Goal: Task Accomplishment & Management: Manage account settings

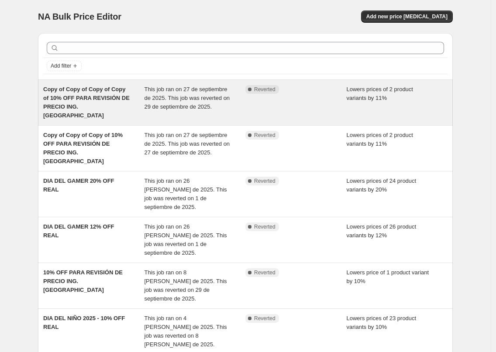
click at [102, 98] on span "Copy of Copy of Copy of Copy of 10% OFF PARA REVISIÓN DE PRECIO ING. [GEOGRAPHI…" at bounding box center [86, 102] width 86 height 33
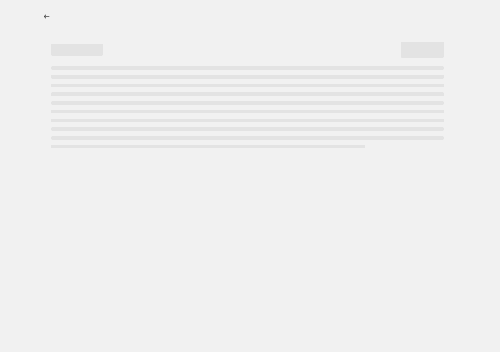
select select "percentage"
select select "no_change"
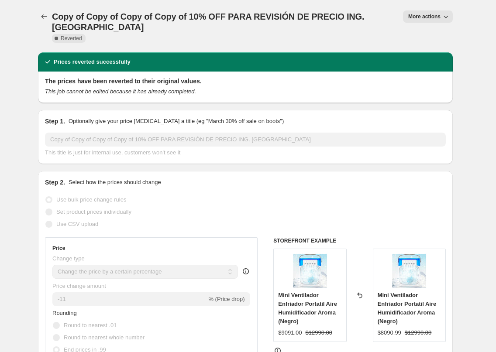
click at [447, 12] on button "More actions" at bounding box center [428, 16] width 50 height 12
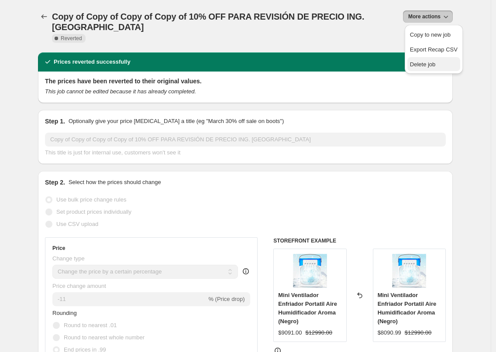
click at [418, 65] on span "Delete job" at bounding box center [423, 64] width 26 height 7
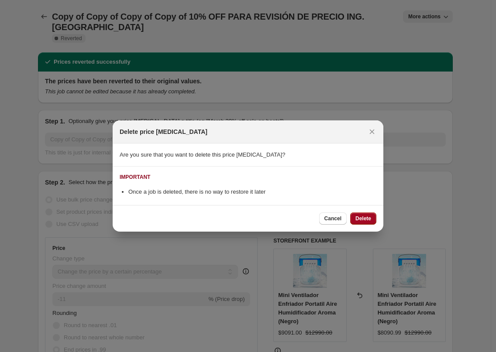
click at [365, 222] on button "Delete" at bounding box center [363, 219] width 26 height 12
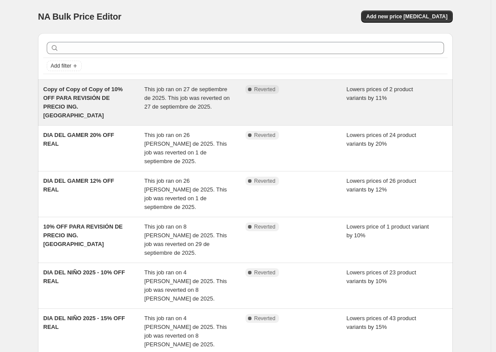
click at [96, 105] on span "Copy of Copy of Copy of 10% OFF PARA REVISIÓN DE PRECIO ING. [GEOGRAPHIC_DATA]" at bounding box center [82, 102] width 79 height 33
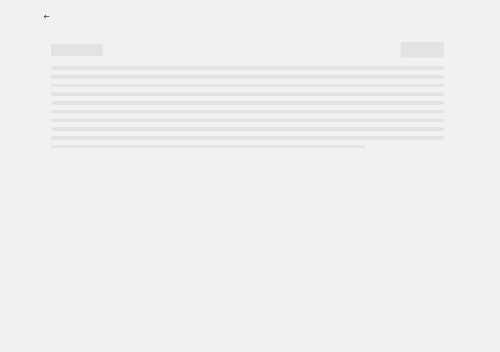
select select "percentage"
select select "no_change"
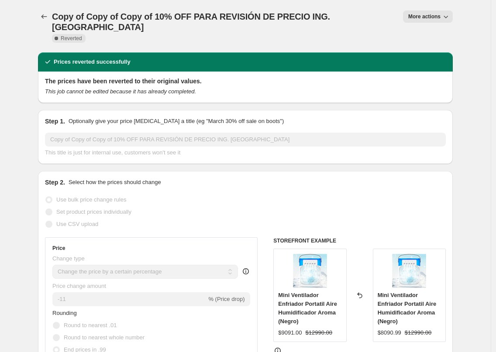
click at [448, 17] on icon "button" at bounding box center [445, 16] width 9 height 9
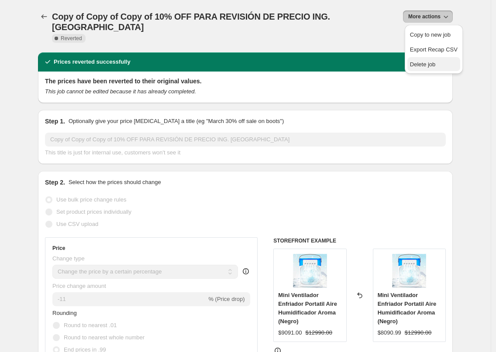
click at [435, 65] on span "Delete job" at bounding box center [423, 64] width 26 height 7
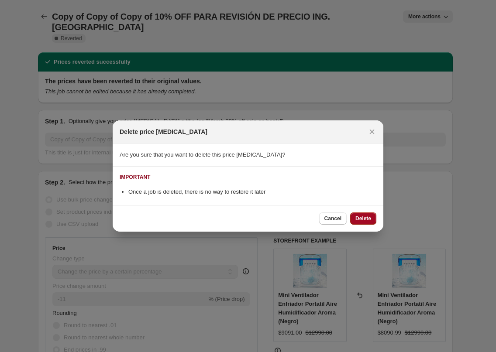
click at [358, 214] on button "Delete" at bounding box center [363, 219] width 26 height 12
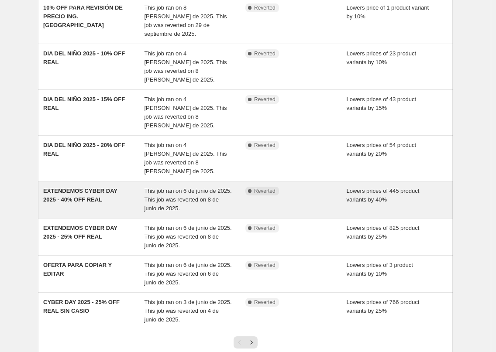
scroll to position [174, 0]
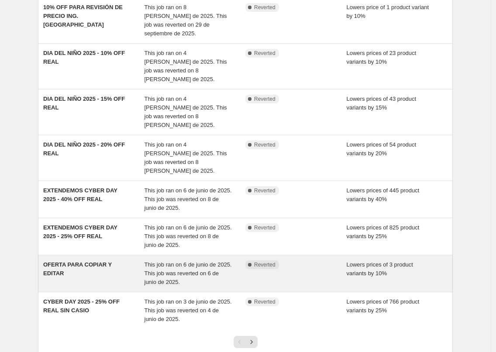
click at [78, 261] on div "OFERTA PARA COPIAR Y EDITAR" at bounding box center [93, 274] width 101 height 26
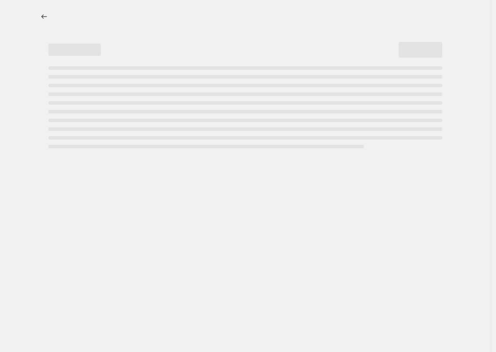
select select "percentage"
select select "no_change"
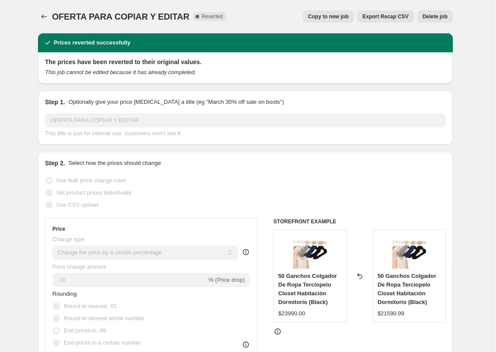
click at [316, 16] on span "Copy to new job" at bounding box center [328, 16] width 41 height 7
select select "percentage"
select select "no_change"
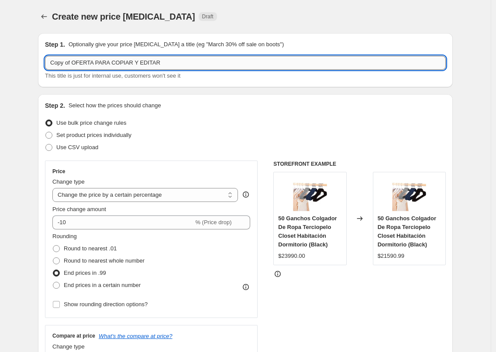
click at [178, 58] on input "Copy of OFERTA PARA COPIAR Y EDITAR" at bounding box center [245, 63] width 401 height 14
drag, startPoint x: 170, startPoint y: 59, endPoint x: 40, endPoint y: 55, distance: 130.1
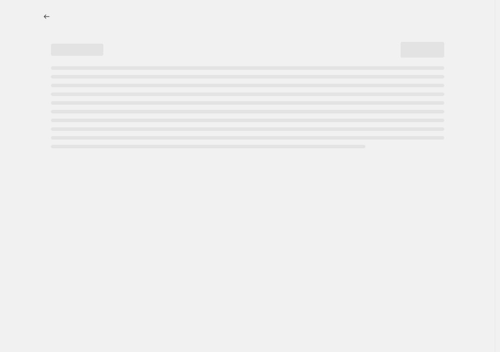
select select "percentage"
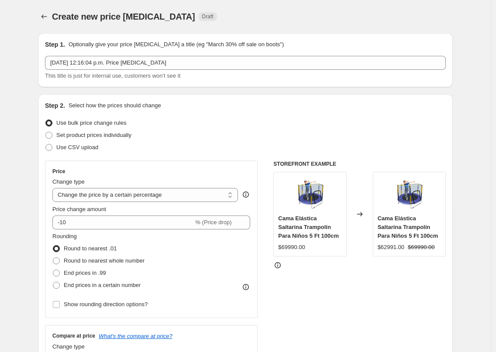
click at [235, 117] on div "Use bulk price change rules" at bounding box center [245, 123] width 401 height 12
click at [48, 21] on icon "Price change jobs" at bounding box center [44, 16] width 9 height 9
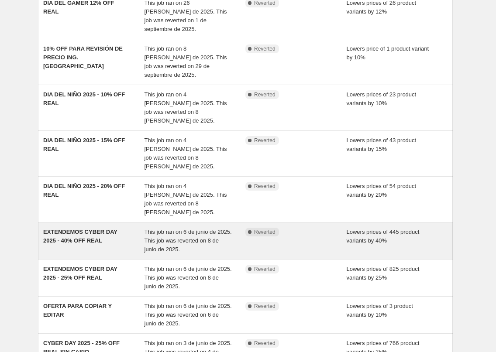
scroll to position [135, 0]
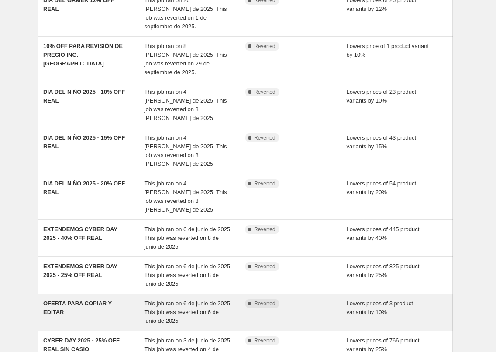
click at [92, 299] on div "OFERTA PARA COPIAR Y EDITAR" at bounding box center [93, 312] width 101 height 26
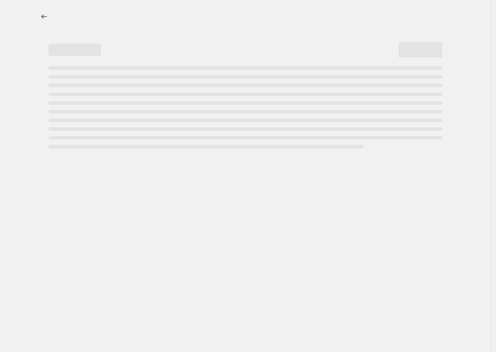
select select "percentage"
select select "no_change"
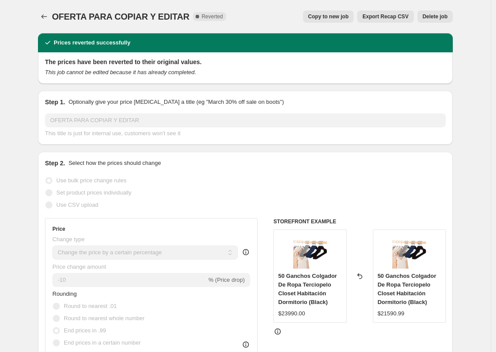
click at [320, 16] on span "Copy to new job" at bounding box center [328, 16] width 41 height 7
select select "percentage"
select select "no_change"
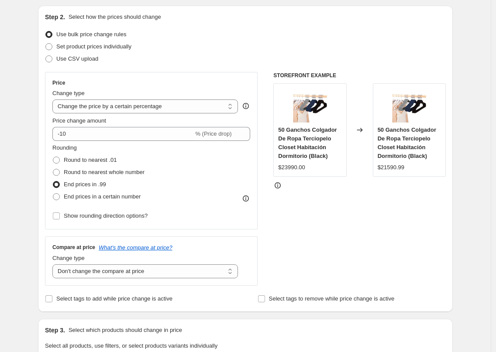
scroll to position [192, 0]
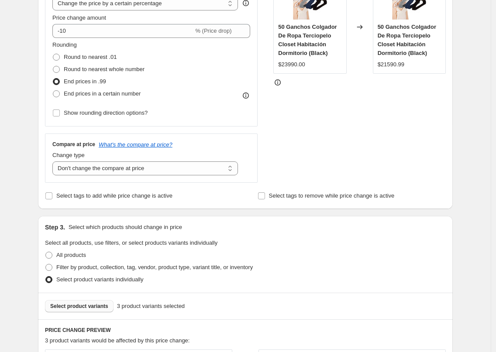
click at [81, 302] on button "Select product variants" at bounding box center [79, 306] width 69 height 12
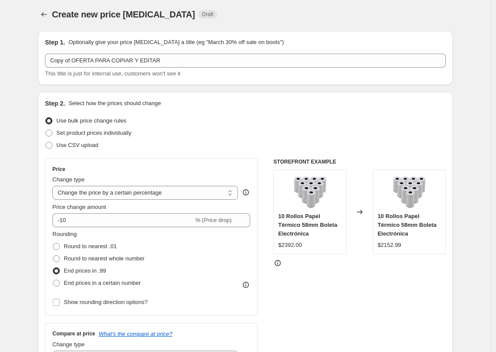
scroll to position [0, 0]
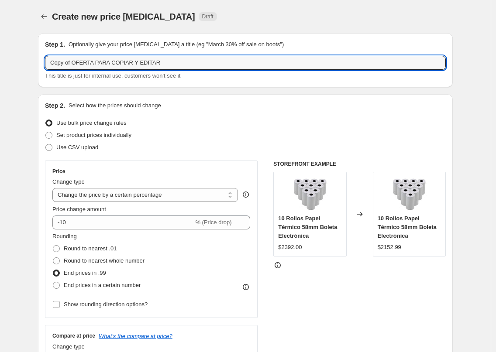
drag, startPoint x: 154, startPoint y: 61, endPoint x: 37, endPoint y: 56, distance: 117.0
type input "CAMPAÑA PARA COPIAR"
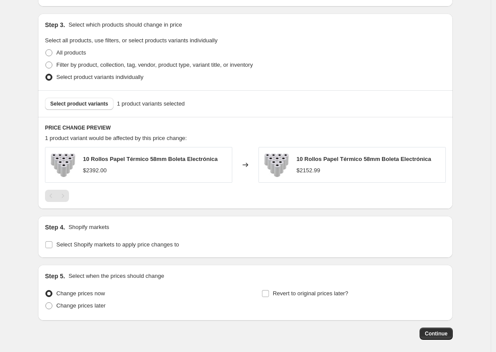
scroll to position [435, 0]
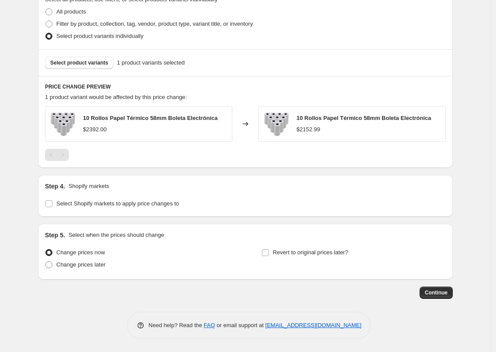
click at [438, 292] on span "Continue" at bounding box center [436, 292] width 23 height 7
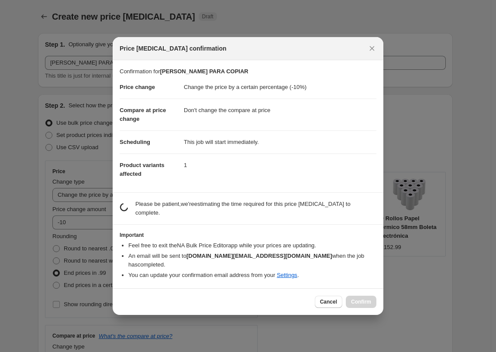
scroll to position [0, 0]
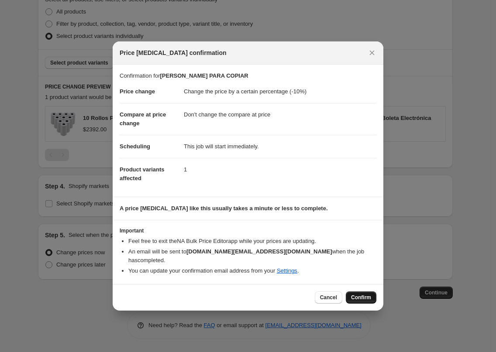
click at [356, 294] on span "Confirm" at bounding box center [361, 297] width 20 height 7
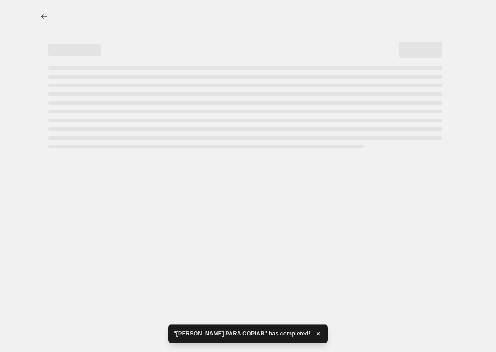
select select "percentage"
select select "no_change"
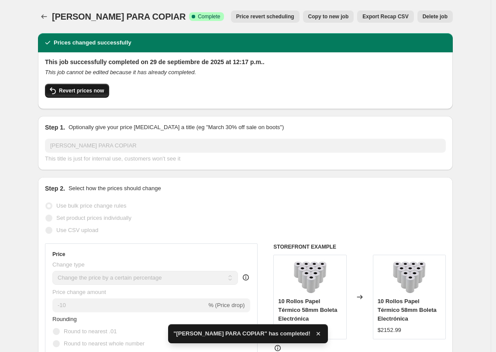
click at [81, 89] on span "Revert prices now" at bounding box center [81, 90] width 45 height 7
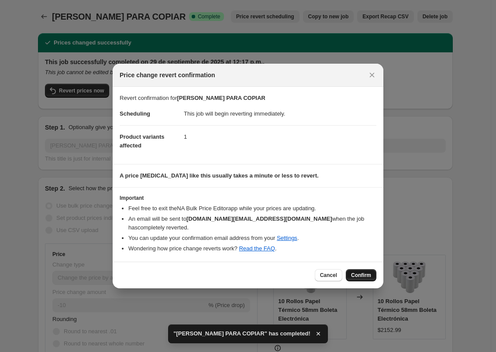
click at [365, 275] on span "Confirm" at bounding box center [361, 275] width 20 height 7
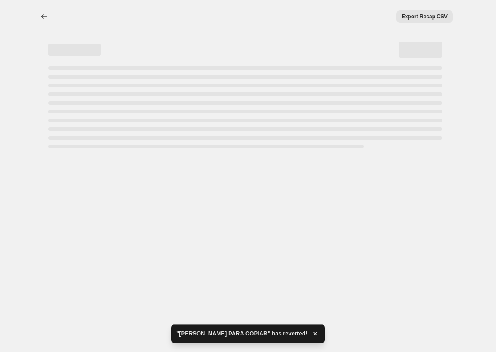
select select "percentage"
select select "no_change"
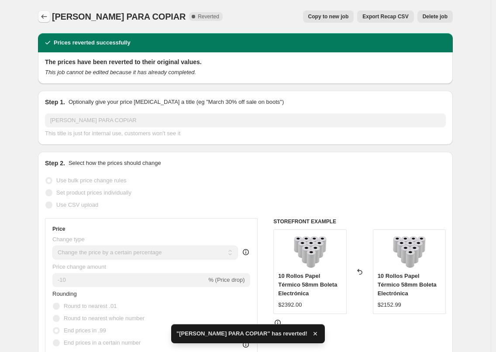
click at [42, 17] on icon "Price change jobs" at bounding box center [44, 16] width 9 height 9
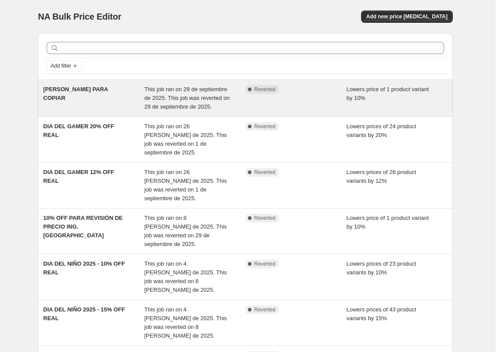
click at [82, 87] on span "CAMPAÑA PARA COPIAR" at bounding box center [75, 93] width 65 height 15
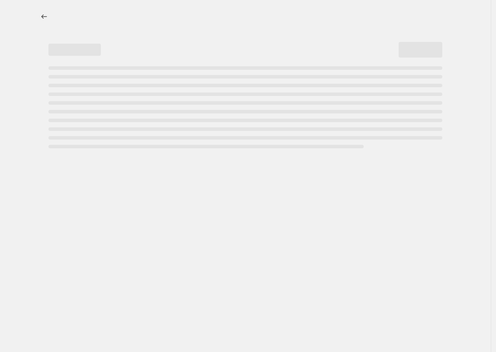
select select "percentage"
select select "no_change"
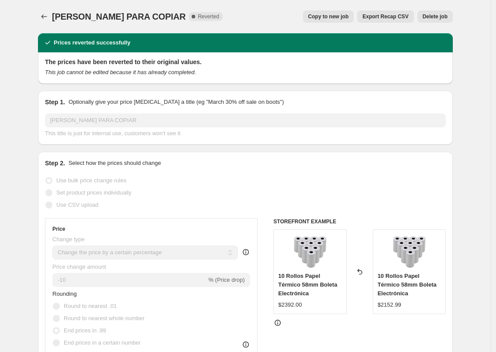
click at [331, 17] on span "Copy to new job" at bounding box center [328, 16] width 41 height 7
select select "percentage"
select select "no_change"
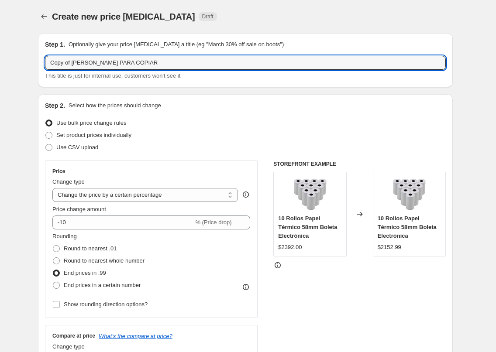
drag, startPoint x: 160, startPoint y: 64, endPoint x: -2, endPoint y: 55, distance: 162.1
click at [0, 55] on html "Home Settings Plans Skip to content Create new price change job. This page is r…" at bounding box center [248, 176] width 496 height 352
type input "[DATE][DATE] 2025 - 10% OFF"
click at [202, 108] on div "Step 2. Select how the prices should change" at bounding box center [245, 105] width 401 height 9
click at [167, 63] on input "[DATE][DATE] 2025 - 10% OFF" at bounding box center [245, 63] width 401 height 14
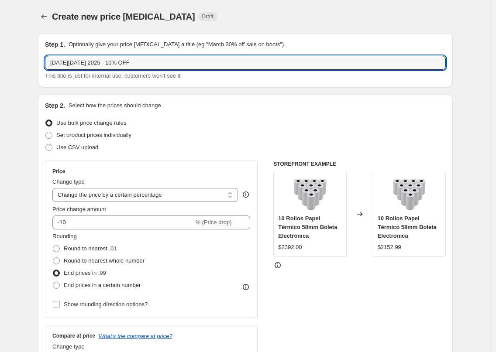
click at [245, 130] on div "Set product prices individually" at bounding box center [245, 135] width 401 height 12
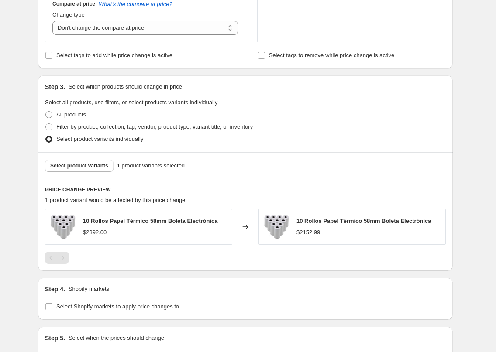
scroll to position [332, 0]
click at [105, 160] on button "Select product variants" at bounding box center [79, 166] width 69 height 12
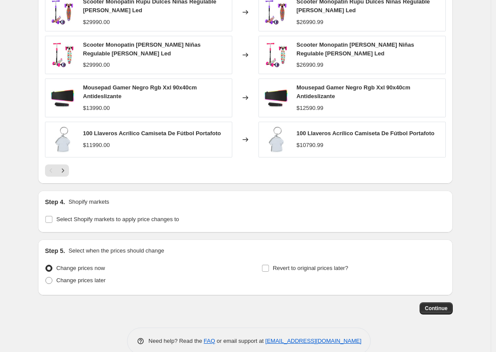
scroll to position [607, 0]
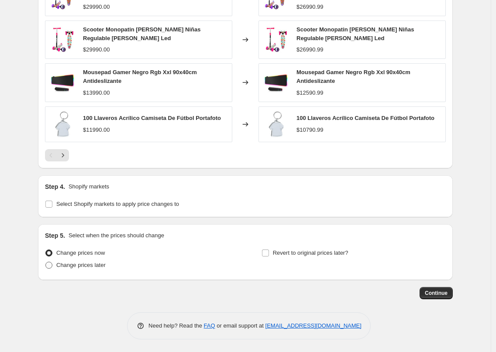
click at [94, 263] on span "Change prices later" at bounding box center [80, 265] width 49 height 7
click at [46, 262] on input "Change prices later" at bounding box center [45, 262] width 0 height 0
radio input "true"
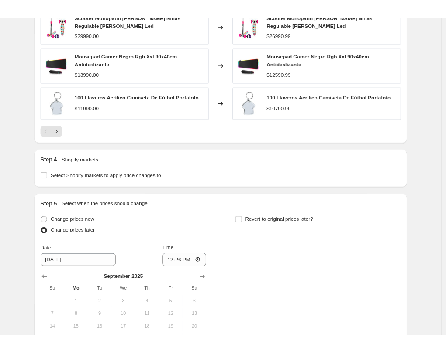
scroll to position [756, 0]
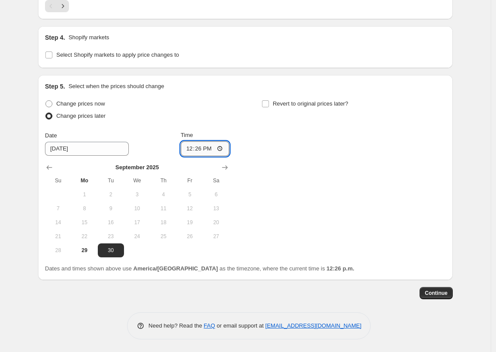
click at [210, 147] on input "12:26" at bounding box center [205, 148] width 49 height 15
click at [201, 151] on input "12:26" at bounding box center [205, 148] width 49 height 15
type input "00:01"
click at [175, 155] on div "Date 9/30/2025 Time 00:01" at bounding box center [137, 143] width 184 height 25
click at [229, 164] on icon "Show next month, October 2025" at bounding box center [224, 167] width 9 height 9
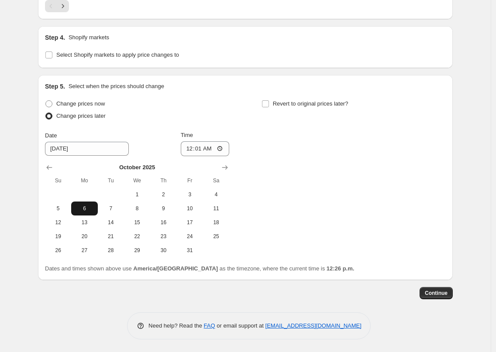
click at [90, 209] on span "6" at bounding box center [84, 208] width 19 height 7
type input "10/6/2025"
click at [291, 147] on div "Change prices now Change prices later Date 10/6/2025 Time 00:01 October 2025 Su…" at bounding box center [245, 178] width 401 height 160
click at [287, 108] on label "Revert to original prices later?" at bounding box center [304, 104] width 87 height 12
click at [269, 107] on input "Revert to original prices later?" at bounding box center [265, 103] width 7 height 7
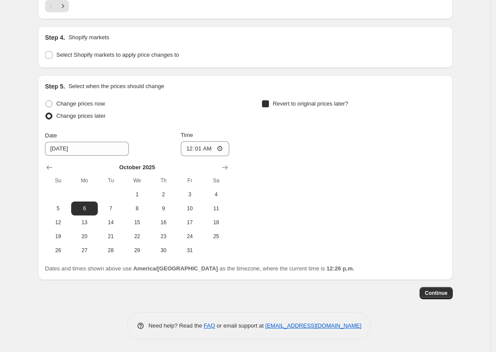
checkbox input "true"
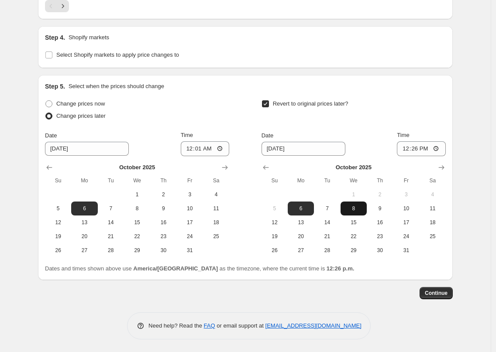
click at [359, 206] on span "8" at bounding box center [353, 208] width 19 height 7
type input "10/8/2025"
click at [418, 147] on input "12:26" at bounding box center [421, 148] width 49 height 15
type input "23:59"
click at [431, 117] on div "Revert to original prices later?" at bounding box center [353, 111] width 184 height 26
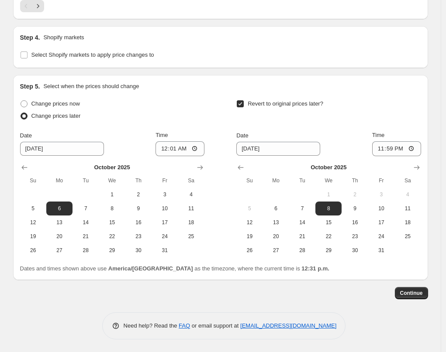
click at [188, 149] on input "00:01" at bounding box center [179, 148] width 49 height 15
type input "00:00"
click at [208, 110] on div "Change prices now Change prices later Date 10/6/2025 Time 00:00 October 2025 Su…" at bounding box center [220, 178] width 401 height 160
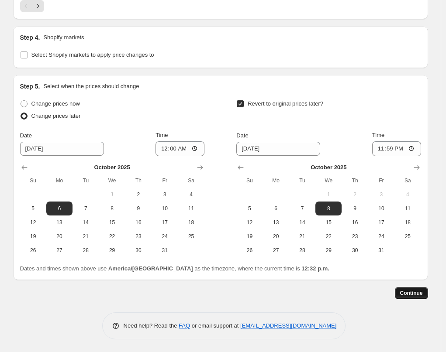
click at [414, 292] on span "Continue" at bounding box center [411, 293] width 23 height 7
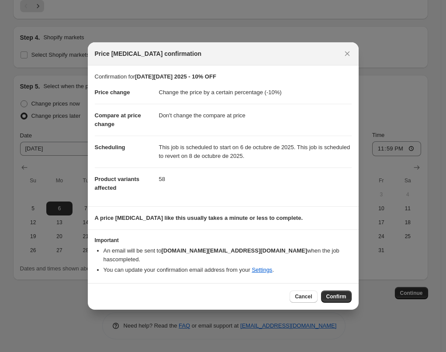
click at [222, 64] on div "Price change job confirmation" at bounding box center [223, 53] width 271 height 23
click at [238, 125] on dd "Don't change the compare at price" at bounding box center [255, 115] width 192 height 23
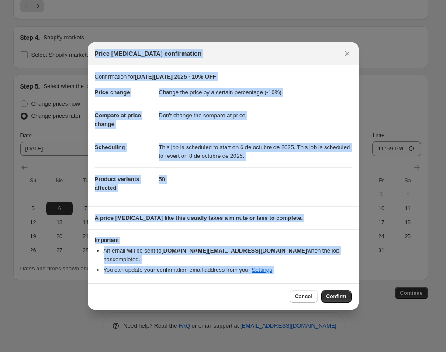
drag, startPoint x: 94, startPoint y: 57, endPoint x: 288, endPoint y: 267, distance: 285.3
click at [288, 267] on div "Price change job confirmation Confirmation for CYBER MONDAY 2025 - 10% OFF Pric…" at bounding box center [223, 175] width 271 height 267
click at [132, 58] on span "Price change job confirmation" at bounding box center [148, 53] width 107 height 9
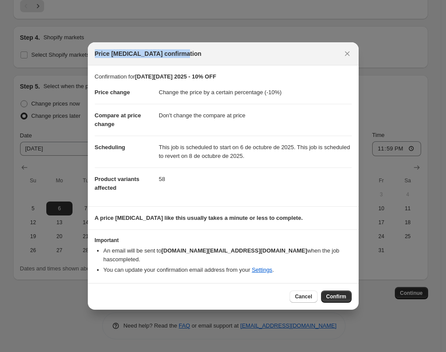
drag, startPoint x: 95, startPoint y: 58, endPoint x: 187, endPoint y: 58, distance: 92.1
click at [187, 58] on div "Price change job confirmation" at bounding box center [215, 53] width 241 height 9
click at [240, 62] on div "Price change job confirmation" at bounding box center [223, 53] width 271 height 23
click at [261, 55] on div "Price change job confirmation" at bounding box center [215, 53] width 241 height 9
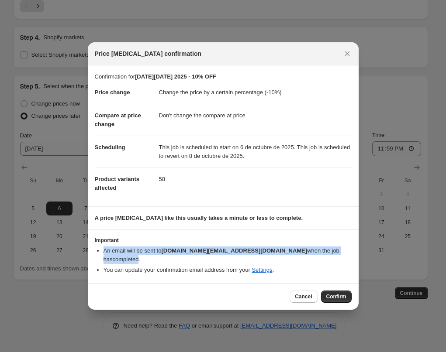
drag, startPoint x: 104, startPoint y: 255, endPoint x: 329, endPoint y: 254, distance: 225.6
click at [329, 254] on li "An email will be sent to rvalerio.lhua.store@gmail.com when the job has complet…" at bounding box center [227, 255] width 248 height 17
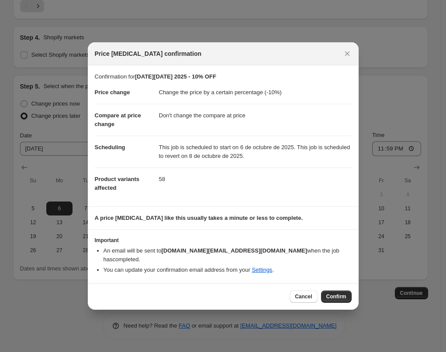
click at [340, 268] on li "You can update your confirmation email address from your Settings ." at bounding box center [227, 270] width 248 height 9
click at [335, 293] on span "Confirm" at bounding box center [336, 296] width 20 height 7
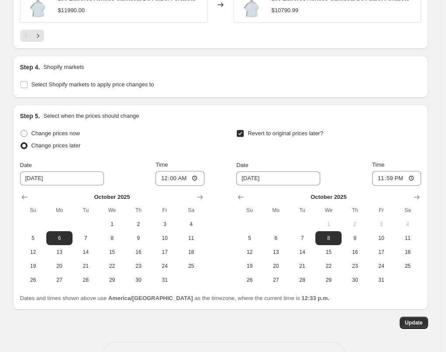
scroll to position [809, 0]
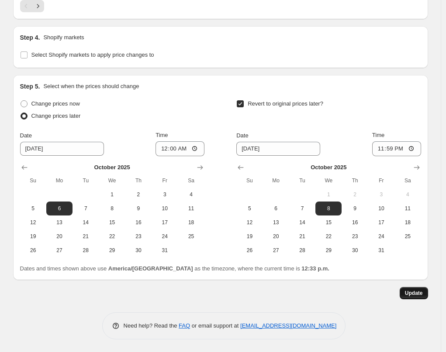
click at [421, 295] on span "Update" at bounding box center [413, 293] width 18 height 7
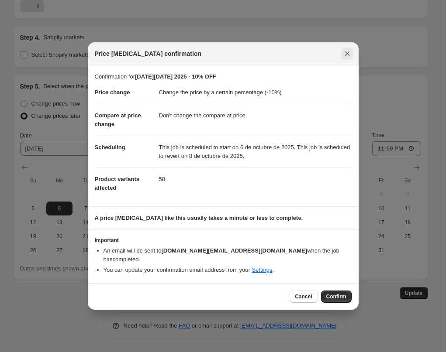
click at [347, 56] on icon "Close" at bounding box center [346, 53] width 5 height 5
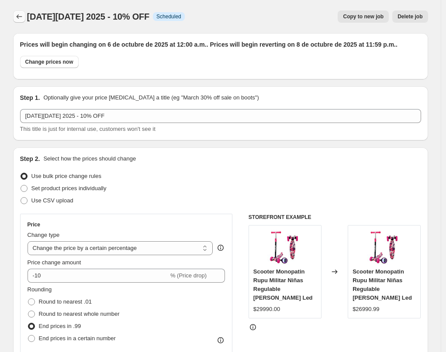
click at [23, 18] on icon "Price change jobs" at bounding box center [19, 16] width 9 height 9
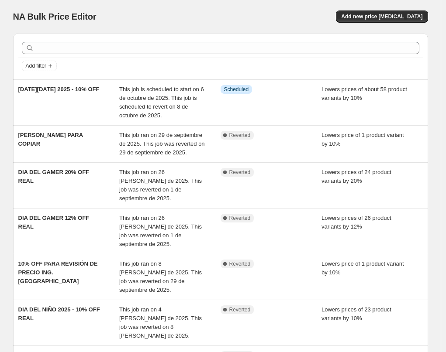
click at [209, 20] on div "NA Bulk Price Editor" at bounding box center [112, 16] width 199 height 12
click at [209, 10] on div "NA Bulk Price Editor" at bounding box center [112, 16] width 199 height 12
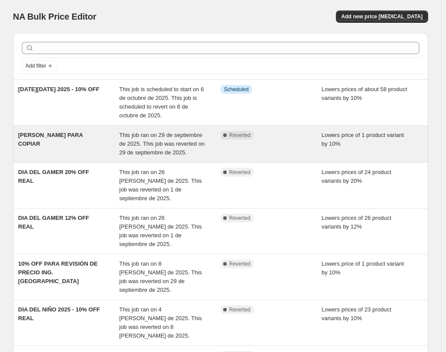
click at [70, 142] on div "CAMPAÑA PARA COPIAR" at bounding box center [68, 144] width 101 height 26
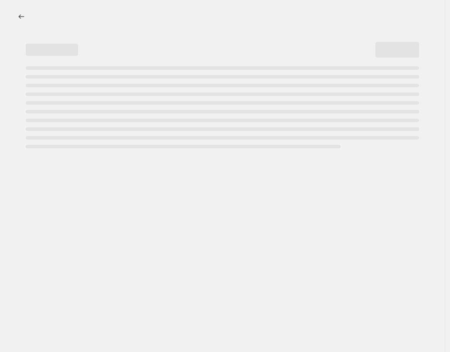
select select "percentage"
select select "no_change"
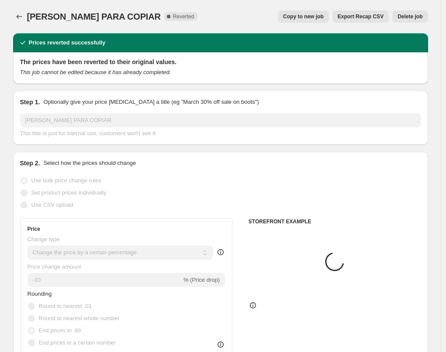
click at [315, 17] on span "Copy to new job" at bounding box center [303, 16] width 41 height 7
select select "percentage"
select select "no_change"
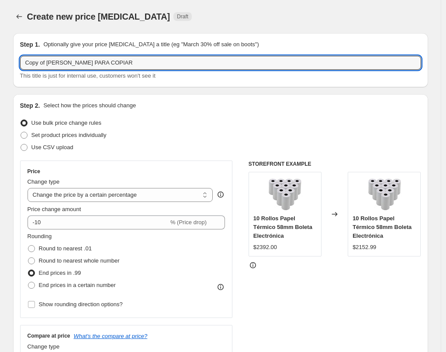
drag, startPoint x: 133, startPoint y: 63, endPoint x: -13, endPoint y: 57, distance: 145.9
click at [0, 57] on html "Home Settings Plans Skip to content Create new price change job. This page is r…" at bounding box center [223, 176] width 446 height 352
type input "c"
type input "CYBER MONDAY 2025 - 15% OFF"
click at [243, 130] on div "Set product prices individually" at bounding box center [220, 135] width 401 height 12
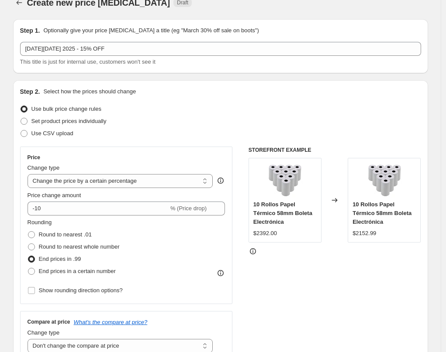
scroll to position [75, 0]
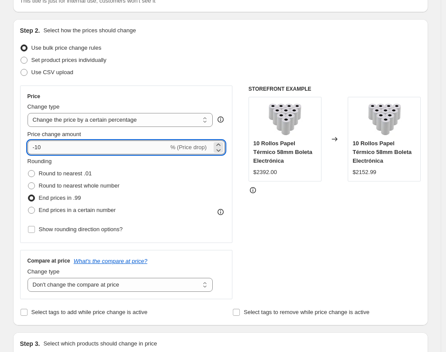
click at [62, 142] on input "-10" at bounding box center [97, 148] width 141 height 14
click at [64, 148] on input "-10" at bounding box center [97, 148] width 141 height 14
type input "-15"
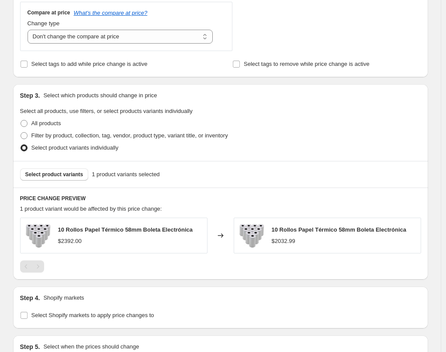
scroll to position [324, 0]
click at [63, 173] on span "Select product variants" at bounding box center [54, 174] width 58 height 7
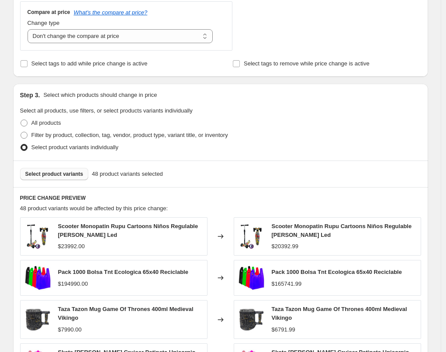
click at [291, 167] on div "Select product variants 48 product variants selected" at bounding box center [220, 174] width 415 height 27
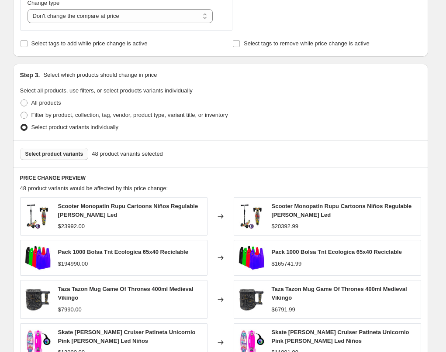
scroll to position [399, 0]
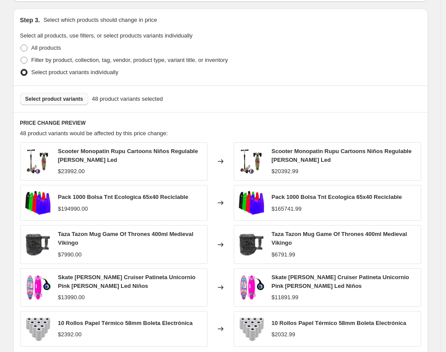
click at [52, 99] on span "Select product variants" at bounding box center [54, 99] width 58 height 7
click at [55, 99] on span "Select product variants" at bounding box center [54, 99] width 58 height 7
click at [70, 98] on span "Select product variants" at bounding box center [54, 99] width 58 height 7
click at [49, 99] on span "Select product variants" at bounding box center [54, 99] width 58 height 7
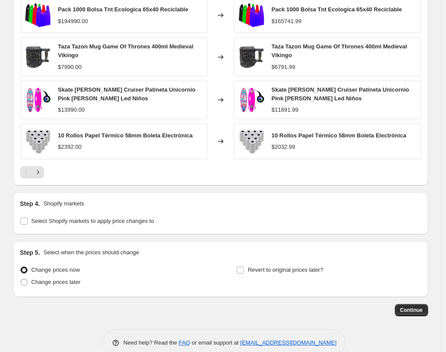
scroll to position [604, 0]
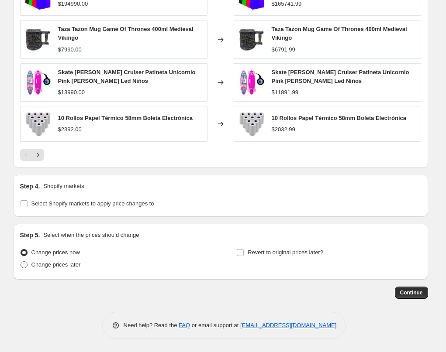
click at [79, 267] on span "Change prices later" at bounding box center [55, 264] width 49 height 7
click at [21, 262] on input "Change prices later" at bounding box center [21, 261] width 0 height 0
radio input "true"
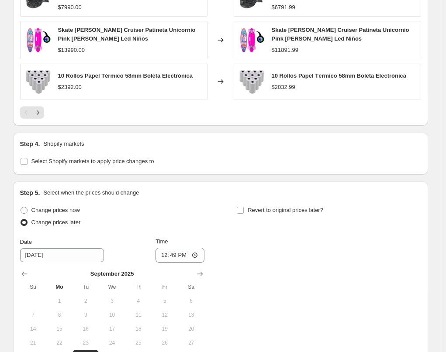
scroll to position [753, 0]
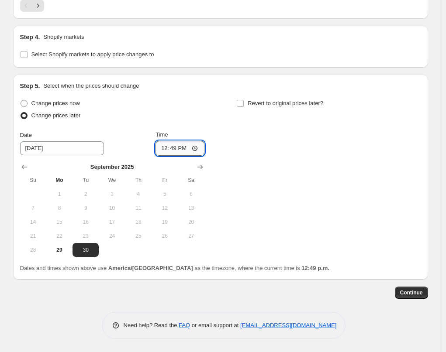
click at [181, 149] on input "12:49" at bounding box center [179, 148] width 49 height 15
click at [176, 151] on input "12:49" at bounding box center [179, 148] width 49 height 15
click at [202, 167] on icon "Show next month, October 2025" at bounding box center [200, 167] width 6 height 4
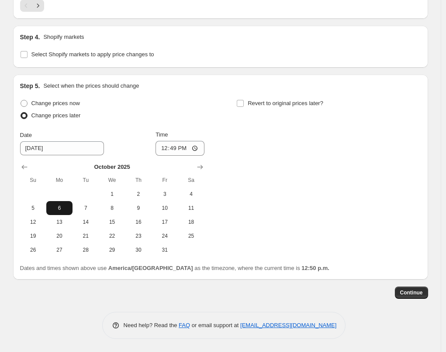
click at [62, 207] on span "6" at bounding box center [59, 208] width 19 height 7
type input "10/6/2025"
click at [173, 148] on input "12:49" at bounding box center [179, 148] width 49 height 15
type input "00:00"
click at [259, 141] on div "Change prices now Change prices later Date 10/6/2025 Time 00:00 October 2025 Su…" at bounding box center [220, 177] width 401 height 160
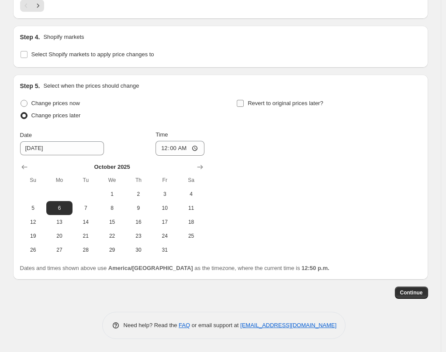
click at [242, 102] on input "Revert to original prices later?" at bounding box center [240, 103] width 7 height 7
checkbox input "true"
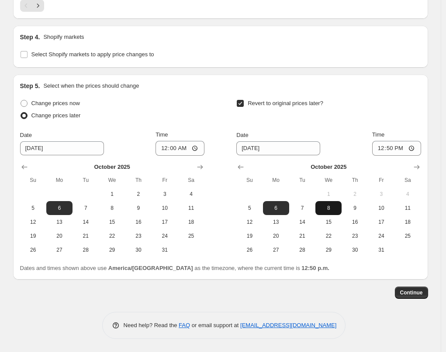
click at [331, 207] on span "8" at bounding box center [328, 208] width 19 height 7
type input "10/8/2025"
click at [400, 147] on input "12:50" at bounding box center [396, 148] width 49 height 15
click at [399, 147] on input "12:50" at bounding box center [396, 148] width 49 height 15
click at [394, 148] on input "12:50" at bounding box center [396, 148] width 49 height 15
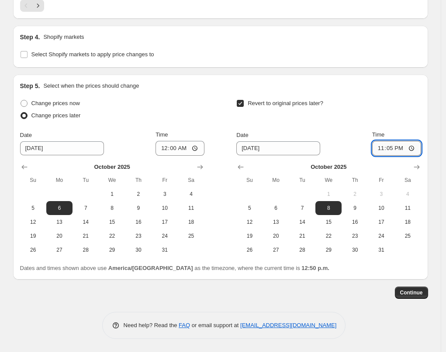
type input "23:59"
click at [381, 108] on div "Revert to original prices later?" at bounding box center [328, 110] width 184 height 26
click at [415, 294] on span "Continue" at bounding box center [411, 292] width 23 height 7
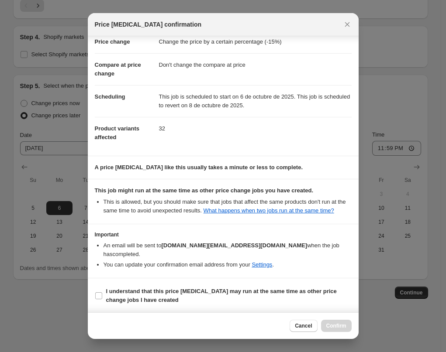
scroll to position [22, 0]
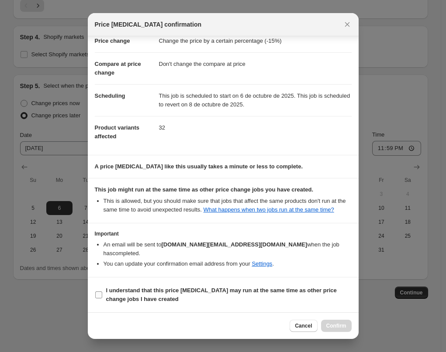
click at [139, 290] on b "I understand that this price change job may run at the same time as other price…" at bounding box center [221, 294] width 230 height 15
click at [102, 291] on input "I understand that this price change job may run at the same time as other price…" at bounding box center [98, 294] width 7 height 7
checkbox input "true"
click at [332, 325] on span "Confirm" at bounding box center [336, 325] width 20 height 7
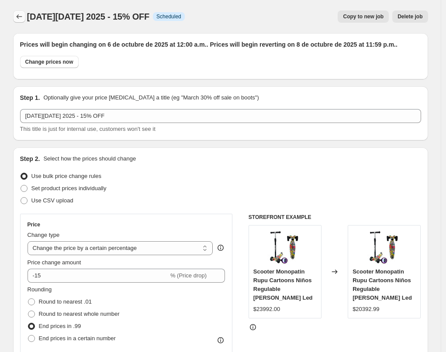
click at [21, 19] on icon "Price change jobs" at bounding box center [19, 16] width 9 height 9
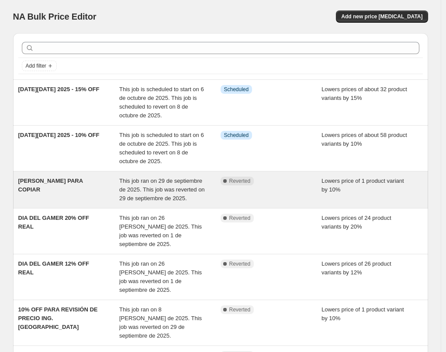
click at [71, 178] on span "CAMPAÑA PARA COPIAR" at bounding box center [50, 185] width 65 height 15
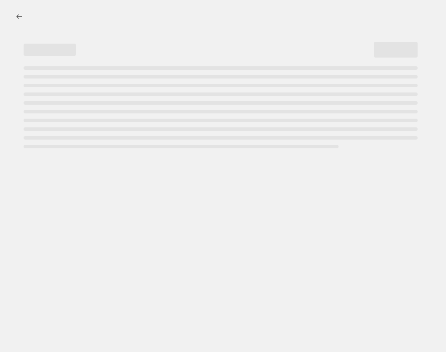
select select "percentage"
select select "no_change"
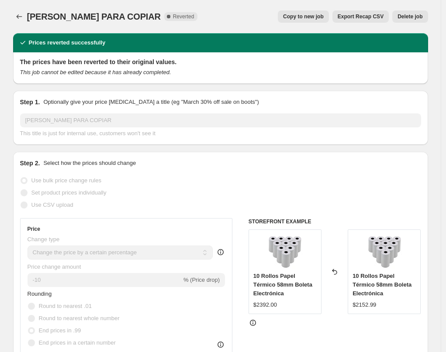
click at [303, 17] on span "Copy to new job" at bounding box center [303, 16] width 41 height 7
select select "percentage"
select select "no_change"
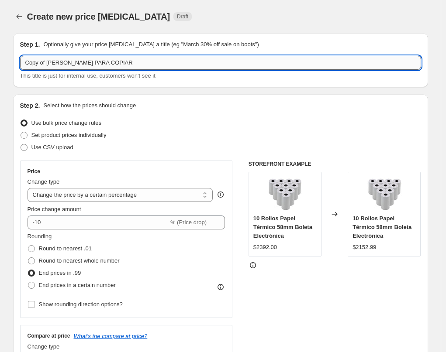
click at [137, 62] on input "Copy of CAMPAÑA PARA COPIAR" at bounding box center [220, 63] width 401 height 14
drag, startPoint x: 101, startPoint y: 59, endPoint x: 16, endPoint y: 57, distance: 85.6
click at [19, 57] on div "Step 1. Optionally give your price change job a title (eg "March 30% off sale o…" at bounding box center [220, 60] width 415 height 54
type input "CYBER MONDAY 2025 - 20% OFF"
click at [251, 120] on div "Use bulk price change rules" at bounding box center [220, 123] width 401 height 12
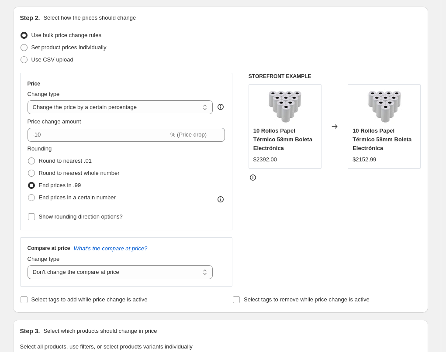
scroll to position [273, 0]
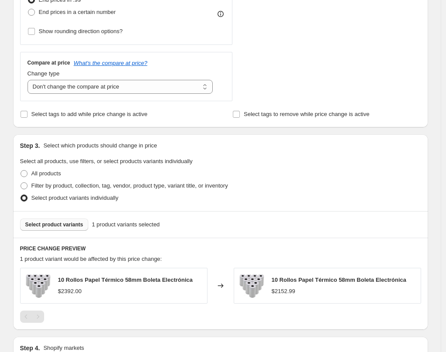
click at [61, 225] on span "Select product variants" at bounding box center [54, 224] width 58 height 7
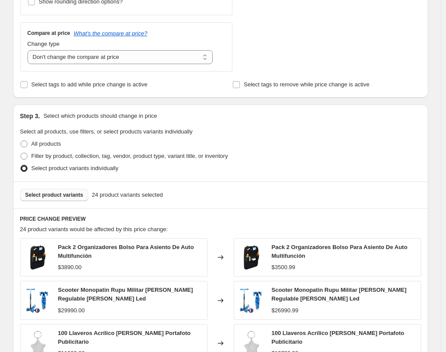
scroll to position [303, 0]
click at [76, 195] on span "Select product variants" at bounding box center [54, 194] width 58 height 7
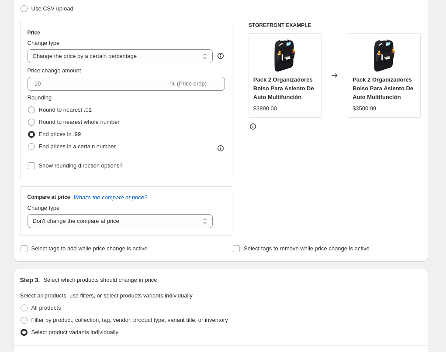
scroll to position [136, 0]
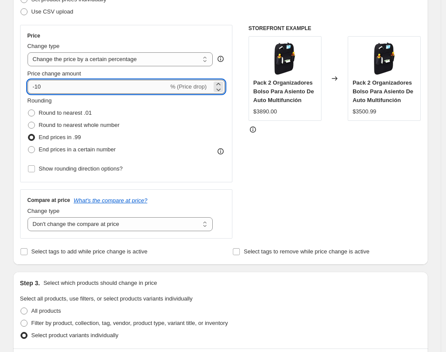
click at [65, 89] on input "-10" at bounding box center [97, 87] width 141 height 14
type input "-1"
type input "-20"
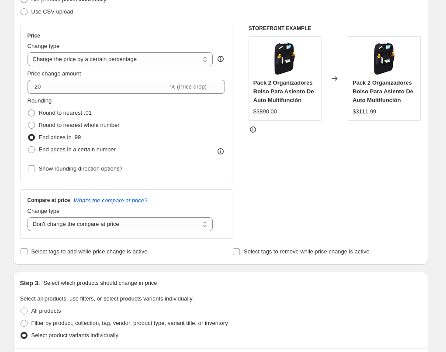
click at [321, 161] on div "STOREFRONT EXAMPLE Pack 2 Organizadores Bolso Para Asiento De Auto Multifunción…" at bounding box center [334, 132] width 172 height 214
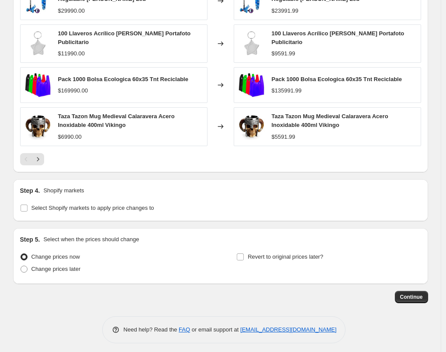
scroll to position [604, 0]
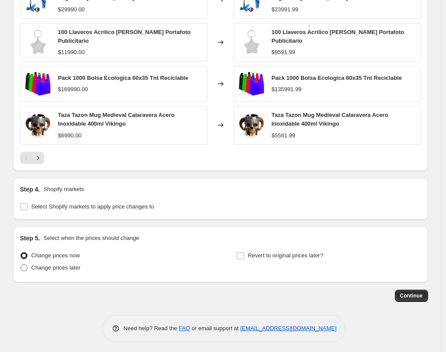
click at [72, 264] on span "Change prices later" at bounding box center [55, 267] width 49 height 7
click at [21, 264] on input "Change prices later" at bounding box center [21, 264] width 0 height 0
radio input "true"
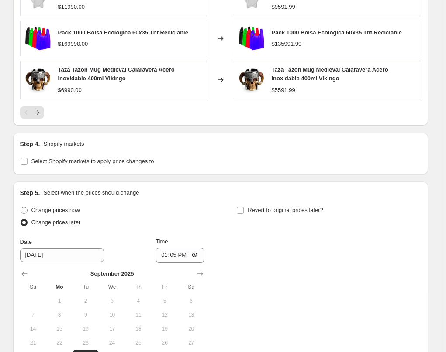
scroll to position [753, 0]
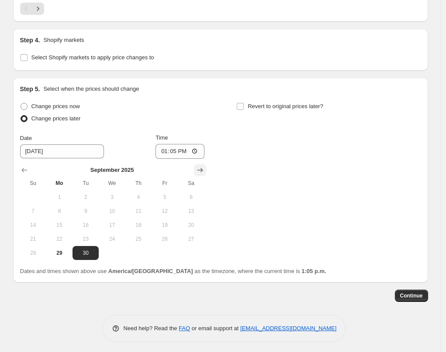
click at [204, 170] on icon "Show next month, October 2025" at bounding box center [199, 170] width 9 height 9
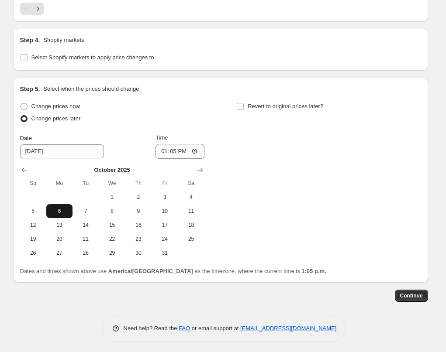
click at [64, 208] on span "6" at bounding box center [59, 211] width 19 height 7
type input "10/6/2025"
click at [177, 149] on input "13:05" at bounding box center [179, 151] width 49 height 15
type input "00:00"
drag, startPoint x: 273, startPoint y: 140, endPoint x: 267, endPoint y: 98, distance: 42.4
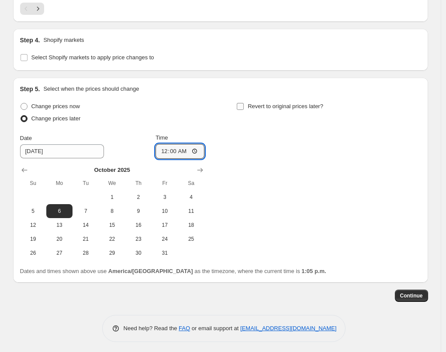
click at [273, 137] on div "Change prices now Change prices later Date 10/6/2025 Time 00:00 October 2025 Su…" at bounding box center [220, 180] width 401 height 160
click at [262, 104] on span "Revert to original prices later?" at bounding box center [284, 106] width 75 height 7
click at [243, 104] on input "Revert to original prices later?" at bounding box center [240, 106] width 7 height 7
checkbox input "true"
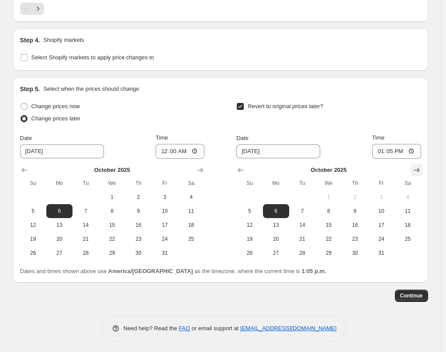
click at [417, 168] on icon "Show next month, November 2025" at bounding box center [416, 170] width 9 height 9
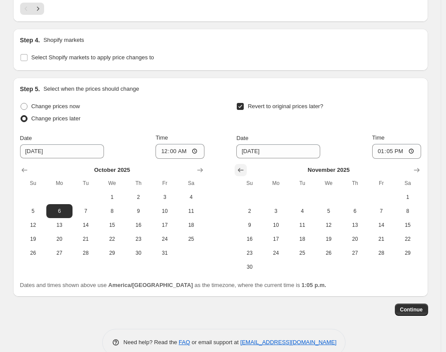
click at [243, 166] on icon "Show previous month, October 2025" at bounding box center [240, 170] width 9 height 9
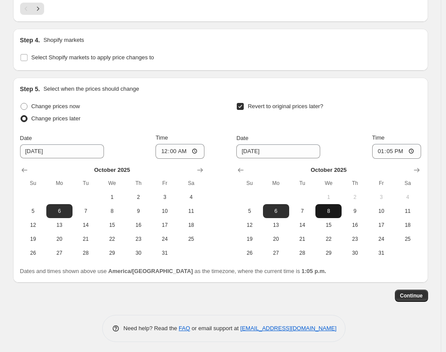
click at [332, 208] on span "8" at bounding box center [328, 211] width 19 height 7
type input "10/8/2025"
click at [389, 148] on input "13:05" at bounding box center [396, 151] width 49 height 15
type input "23:59"
click at [390, 113] on div "Revert to original prices later?" at bounding box center [328, 113] width 184 height 26
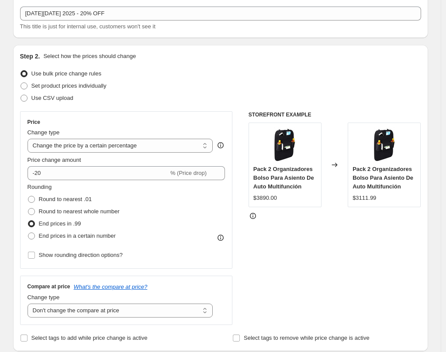
scroll to position [0, 0]
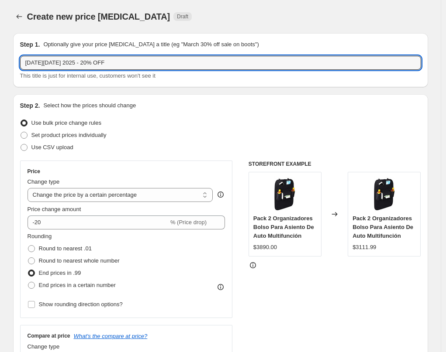
drag, startPoint x: 140, startPoint y: 62, endPoint x: -7, endPoint y: 54, distance: 146.8
click at [0, 54] on html "Home Settings Plans Skip to content Create new price change job. This page is r…" at bounding box center [223, 176] width 446 height 352
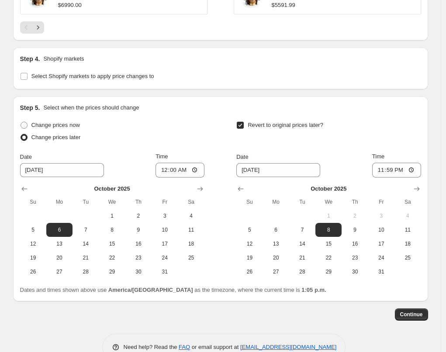
scroll to position [753, 0]
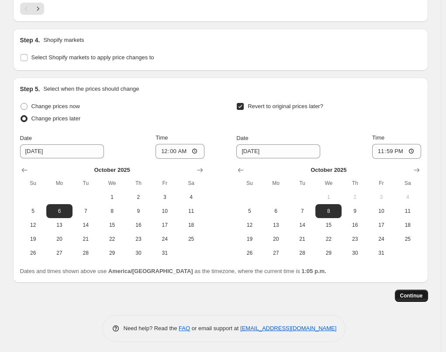
click at [415, 292] on span "Continue" at bounding box center [411, 295] width 23 height 7
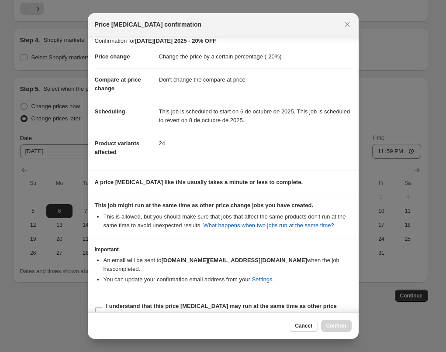
scroll to position [22, 0]
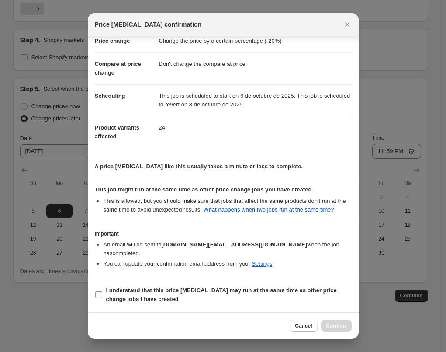
click at [191, 293] on b "I understand that this price change job may run at the same time as other price…" at bounding box center [221, 294] width 230 height 15
click at [102, 293] on input "I understand that this price change job may run at the same time as other price…" at bounding box center [98, 294] width 7 height 7
checkbox input "true"
click at [339, 327] on span "Confirm" at bounding box center [336, 325] width 20 height 7
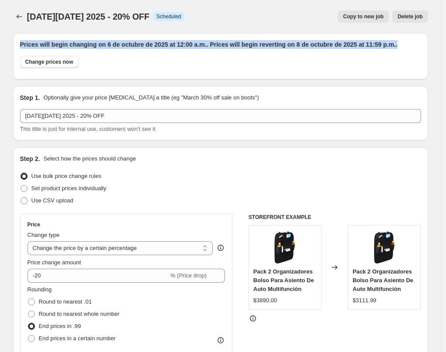
drag, startPoint x: 22, startPoint y: 43, endPoint x: 416, endPoint y: 44, distance: 393.6
click at [416, 44] on h2 "Prices will begin changing on 6 de octubre de 2025 at 12:00 a.m.. Prices will b…" at bounding box center [220, 44] width 401 height 9
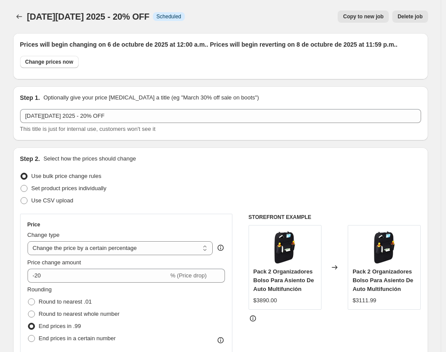
click at [314, 69] on div "Change prices now" at bounding box center [220, 64] width 401 height 17
click at [22, 19] on icon "Price change jobs" at bounding box center [19, 16] width 9 height 9
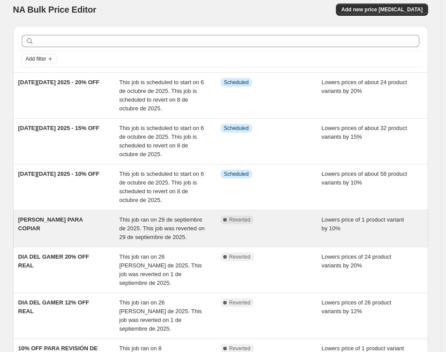
scroll to position [17, 0]
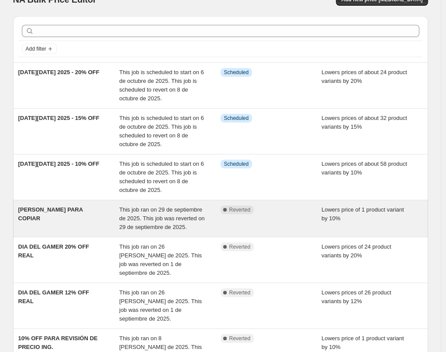
click at [65, 227] on div "CAMPAÑA PARA COPIAR" at bounding box center [68, 219] width 101 height 26
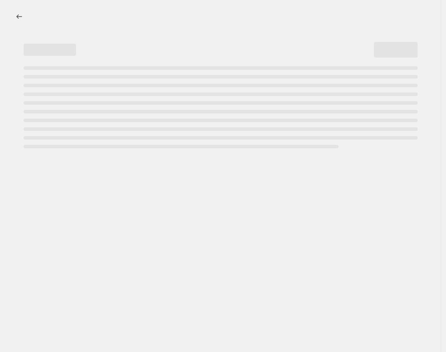
select select "percentage"
select select "no_change"
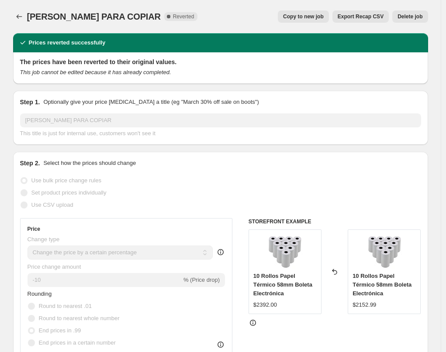
click at [312, 15] on span "Copy to new job" at bounding box center [303, 16] width 41 height 7
select select "percentage"
select select "no_change"
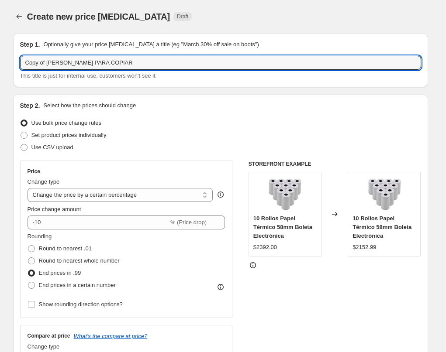
drag, startPoint x: 139, startPoint y: 67, endPoint x: -13, endPoint y: 61, distance: 151.6
click at [0, 61] on html "Home Settings Plans Skip to content Create new price change job. This page is r…" at bounding box center [223, 176] width 446 height 352
paste input "YBER MONDAY 2025 - 20% OFF"
drag, startPoint x: 101, startPoint y: 63, endPoint x: 95, endPoint y: 63, distance: 6.1
click at [95, 63] on input "CYBER MONDAY 2025 - 20% OFF" at bounding box center [220, 63] width 401 height 14
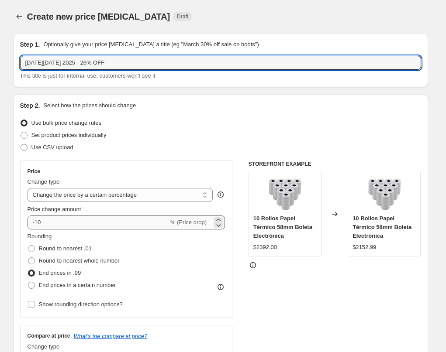
type input "CYBER MONDAY 2025 - 26% OFF"
click at [59, 220] on input "-10" at bounding box center [97, 223] width 141 height 14
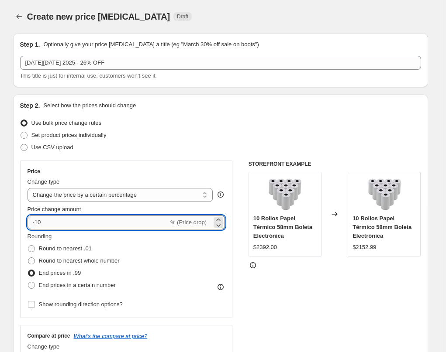
type input "-1"
type input "-26"
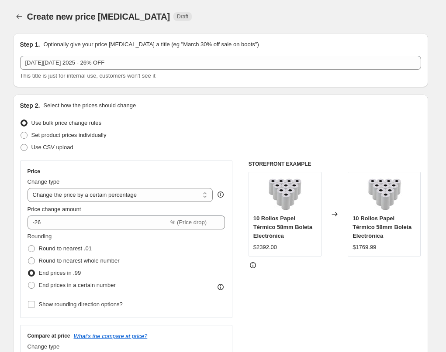
click at [306, 296] on div "STOREFRONT EXAMPLE 10 Rollos Papel Térmico 58mm Boleta Electrónica $2392.00 Cha…" at bounding box center [334, 268] width 172 height 214
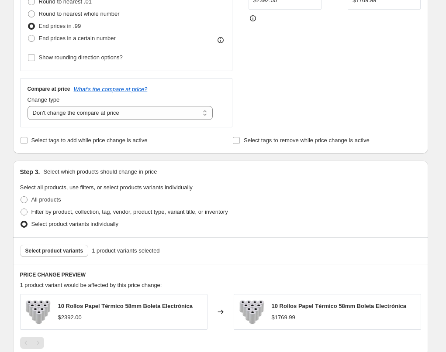
scroll to position [283, 0]
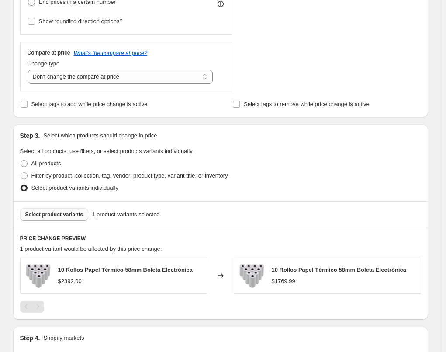
click at [40, 215] on span "Select product variants" at bounding box center [54, 214] width 58 height 7
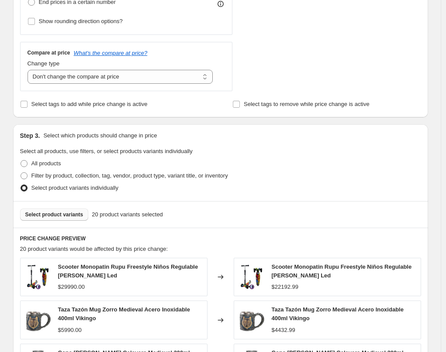
click at [78, 213] on span "Select product variants" at bounding box center [54, 214] width 58 height 7
click at [295, 165] on div "All products" at bounding box center [220, 164] width 401 height 12
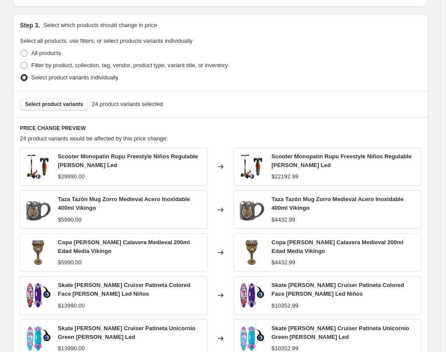
scroll to position [610, 0]
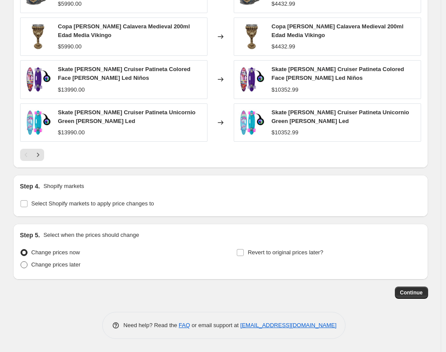
click at [72, 263] on span "Change prices later" at bounding box center [55, 264] width 49 height 7
click at [21, 262] on input "Change prices later" at bounding box center [21, 261] width 0 height 0
radio input "true"
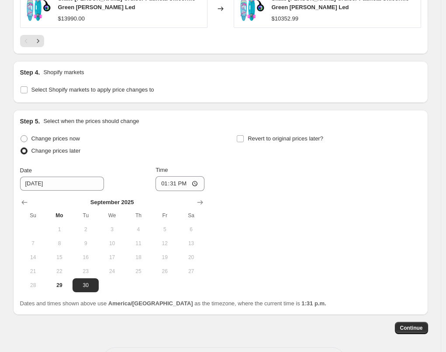
scroll to position [759, 0]
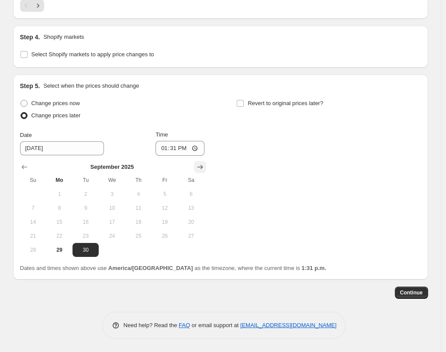
click at [200, 166] on icon "Show next month, October 2025" at bounding box center [199, 167] width 9 height 9
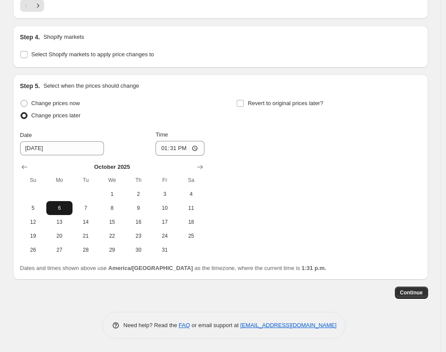
click at [67, 207] on span "6" at bounding box center [59, 208] width 19 height 7
type input "10/6/2025"
click at [173, 151] on input "13:31" at bounding box center [179, 148] width 49 height 15
type input "00:00"
click at [259, 168] on div "Change prices now Change prices later Date 10/6/2025 Time 00:00 October 2025 Su…" at bounding box center [220, 177] width 401 height 160
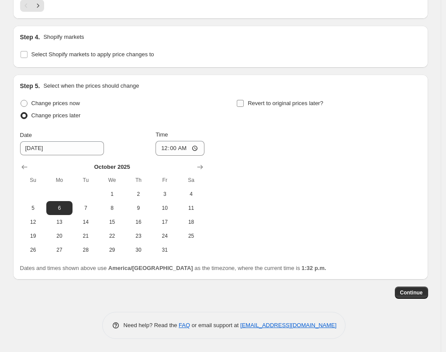
click at [258, 97] on label "Revert to original prices later?" at bounding box center [279, 103] width 87 height 12
click at [243, 100] on input "Revert to original prices later?" at bounding box center [240, 103] width 7 height 7
checkbox input "true"
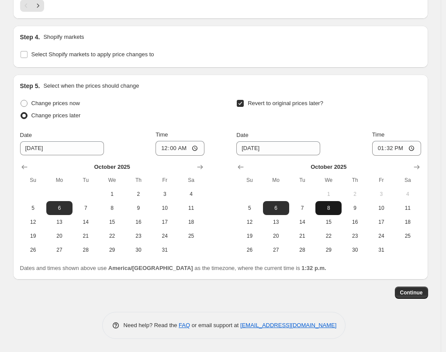
click at [334, 209] on span "8" at bounding box center [328, 208] width 19 height 7
type input "10/8/2025"
click at [394, 148] on input "13:32" at bounding box center [396, 148] width 49 height 15
type input "23:59"
click at [383, 102] on div "Revert to original prices later?" at bounding box center [328, 110] width 184 height 26
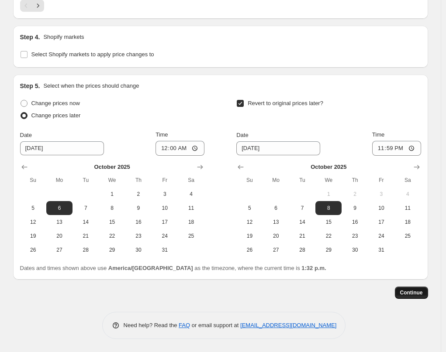
click at [414, 293] on span "Continue" at bounding box center [411, 292] width 23 height 7
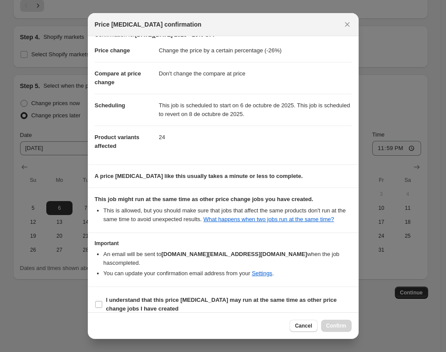
scroll to position [22, 0]
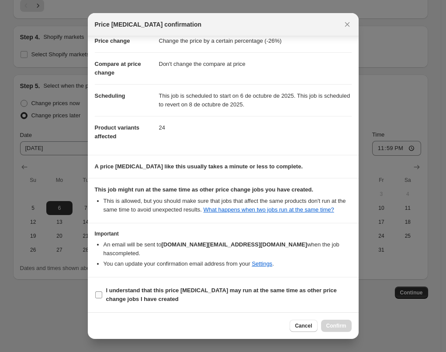
drag, startPoint x: 178, startPoint y: 293, endPoint x: 191, endPoint y: 295, distance: 13.2
click at [178, 293] on b "I understand that this price change job may run at the same time as other price…" at bounding box center [221, 294] width 230 height 15
click at [102, 293] on input "I understand that this price change job may run at the same time as other price…" at bounding box center [98, 294] width 7 height 7
checkbox input "true"
click at [326, 322] on button "Confirm" at bounding box center [336, 326] width 31 height 12
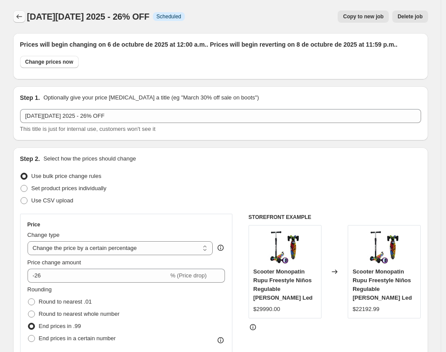
click at [20, 15] on icon "Price change jobs" at bounding box center [19, 16] width 9 height 9
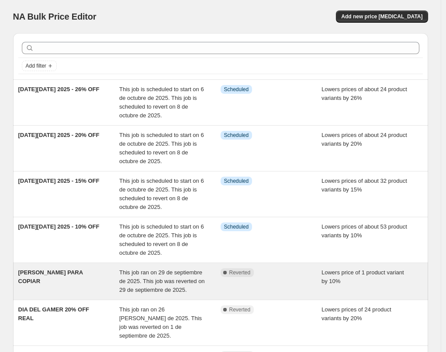
click at [78, 285] on div "CAMPAÑA PARA COPIAR" at bounding box center [68, 281] width 101 height 26
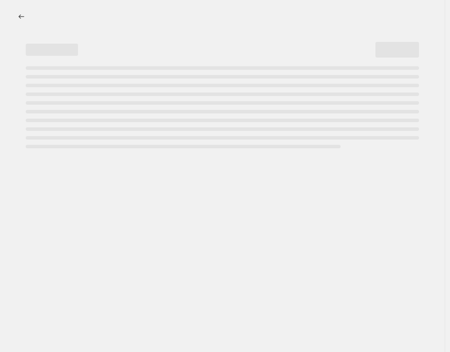
select select "percentage"
select select "no_change"
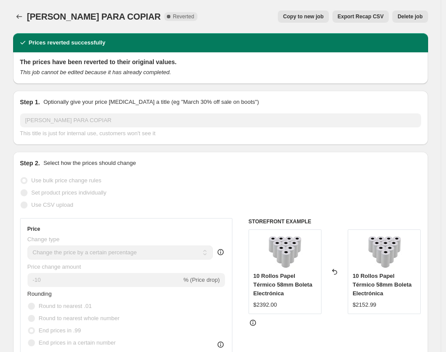
click at [305, 15] on span "Copy to new job" at bounding box center [303, 16] width 41 height 7
select select "percentage"
select select "no_change"
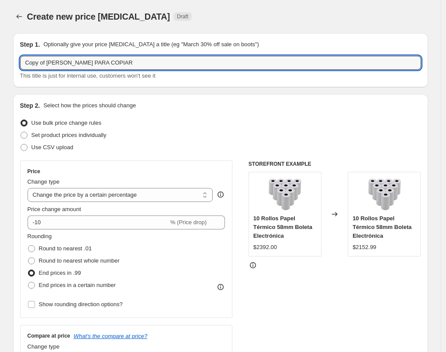
drag, startPoint x: 132, startPoint y: 61, endPoint x: 8, endPoint y: 57, distance: 123.6
type input "c"
type input "CYBER MONDAY 2025 - 27% OFF"
click at [189, 112] on div "Step 2. Select how the prices should change Use bulk price change rules Set pro…" at bounding box center [220, 247] width 401 height 292
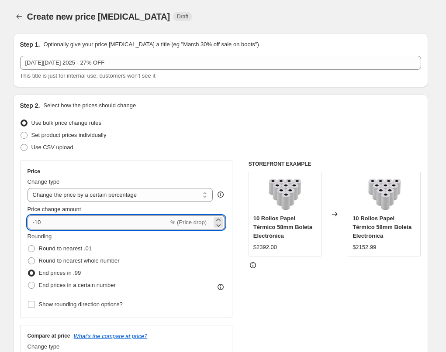
click at [67, 221] on input "-10" at bounding box center [97, 223] width 141 height 14
type input "-1"
type input "-27"
click at [212, 123] on div "Use bulk price change rules" at bounding box center [220, 123] width 401 height 12
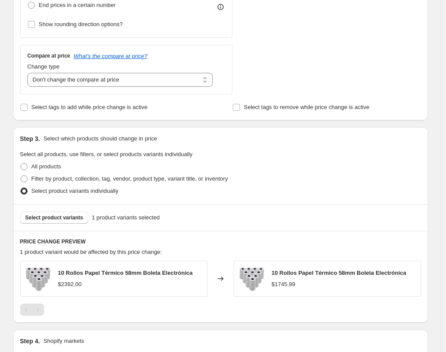
scroll to position [374, 0]
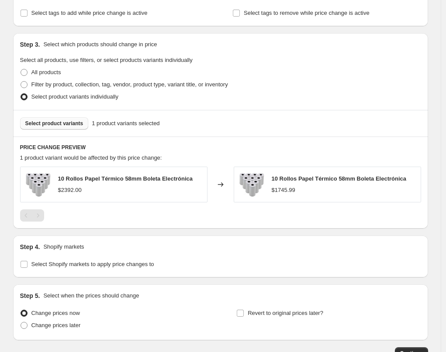
click at [60, 124] on span "Select product variants" at bounding box center [54, 123] width 58 height 7
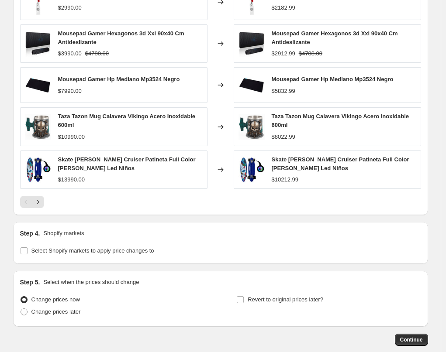
scroll to position [604, 0]
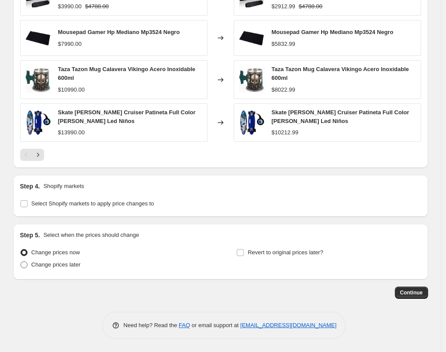
click at [53, 263] on span "Change prices later" at bounding box center [55, 264] width 49 height 7
click at [21, 262] on input "Change prices later" at bounding box center [21, 261] width 0 height 0
radio input "true"
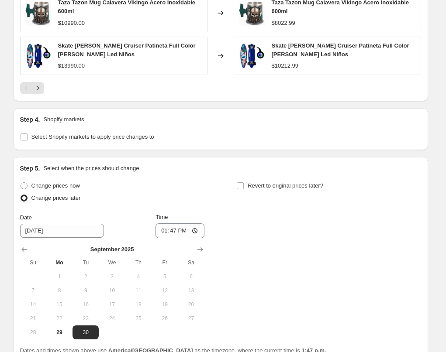
scroll to position [753, 0]
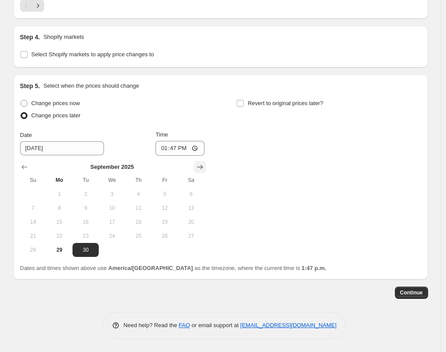
click at [198, 168] on icon "Show next month, October 2025" at bounding box center [199, 167] width 9 height 9
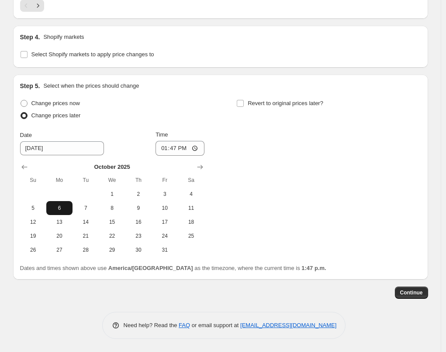
click at [67, 209] on span "6" at bounding box center [59, 208] width 19 height 7
type input "10/6/2025"
click at [182, 150] on input "13:47" at bounding box center [179, 148] width 49 height 15
click at [180, 150] on input "13:47" at bounding box center [179, 148] width 49 height 15
click at [177, 150] on input "13:47" at bounding box center [179, 148] width 49 height 15
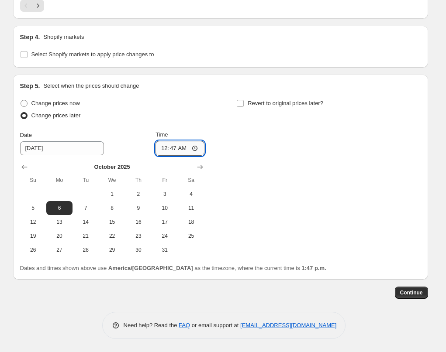
type input "00:00"
click at [231, 127] on div "Change prices now Change prices later Date 10/6/2025 Time 00:00 October 2025 Su…" at bounding box center [220, 177] width 401 height 160
click at [252, 99] on span "Revert to original prices later?" at bounding box center [284, 103] width 75 height 9
click at [243, 100] on input "Revert to original prices later?" at bounding box center [240, 103] width 7 height 7
checkbox input "true"
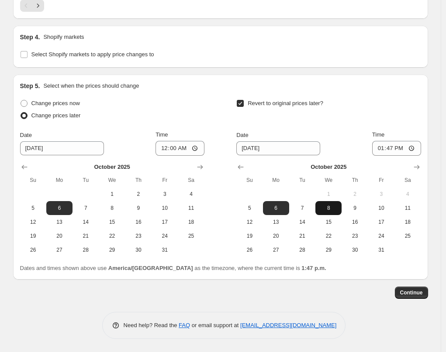
click at [333, 203] on button "8" at bounding box center [328, 208] width 26 height 14
type input "10/8/2025"
click at [391, 150] on input "13:47" at bounding box center [396, 148] width 49 height 15
type input "23:59"
click at [379, 106] on div "Revert to original prices later?" at bounding box center [328, 110] width 184 height 26
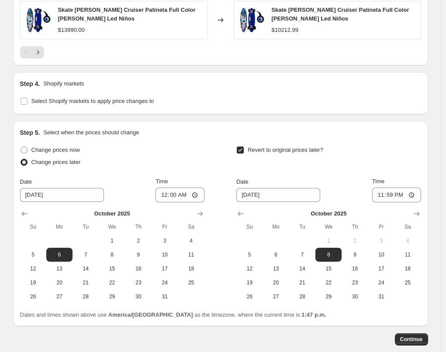
scroll to position [707, 0]
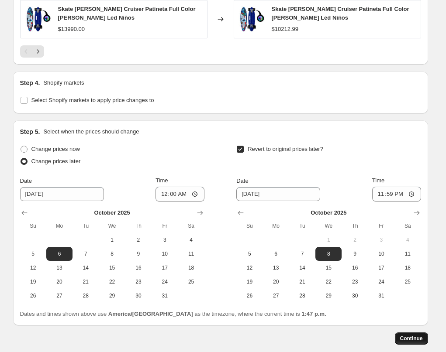
click at [413, 339] on span "Continue" at bounding box center [411, 338] width 23 height 7
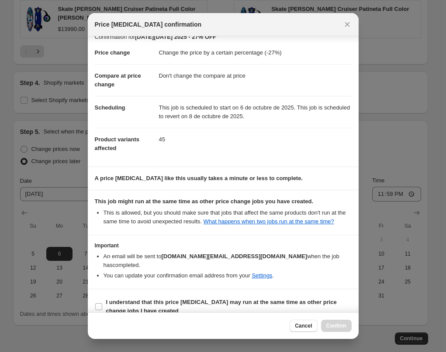
scroll to position [22, 0]
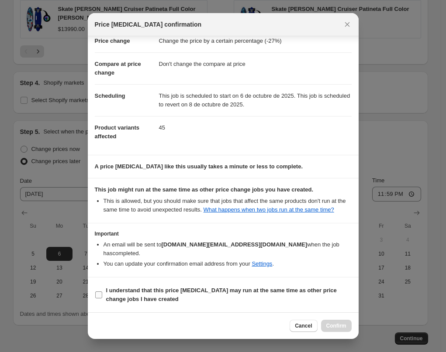
click at [138, 287] on b "I understand that this price change job may run at the same time as other price…" at bounding box center [221, 294] width 230 height 15
click at [102, 291] on input "I understand that this price change job may run at the same time as other price…" at bounding box center [98, 294] width 7 height 7
checkbox input "true"
click at [329, 326] on span "Confirm" at bounding box center [336, 325] width 20 height 7
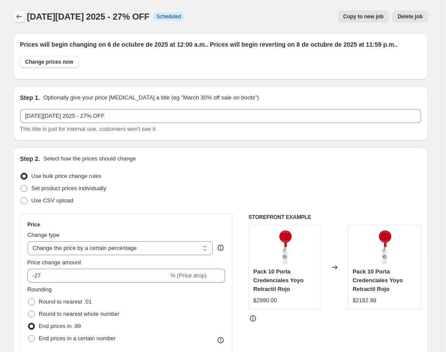
click at [23, 19] on icon "Price change jobs" at bounding box center [19, 16] width 9 height 9
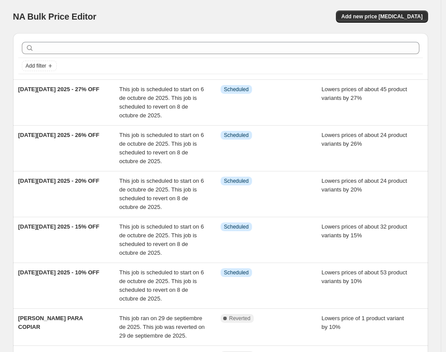
click at [209, 13] on div "NA Bulk Price Editor" at bounding box center [112, 16] width 199 height 12
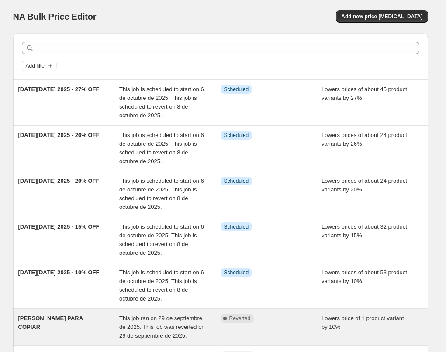
click at [77, 315] on span "CAMPAÑA PARA COPIAR" at bounding box center [50, 322] width 65 height 15
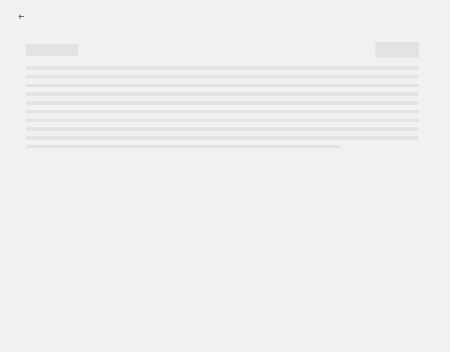
select select "percentage"
select select "no_change"
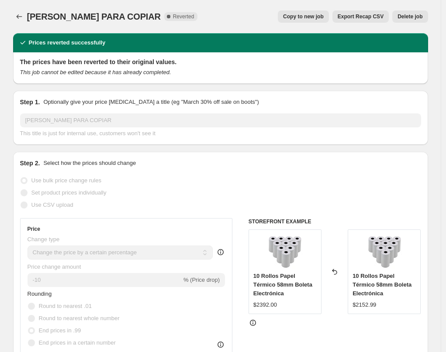
click at [315, 19] on span "Copy to new job" at bounding box center [303, 16] width 41 height 7
select select "percentage"
select select "no_change"
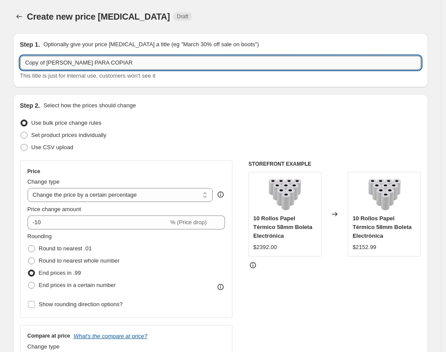
drag, startPoint x: 133, startPoint y: 63, endPoint x: 24, endPoint y: 59, distance: 109.6
click at [24, 59] on input "Copy of CAMPAÑA PARA COPIAR" at bounding box center [220, 63] width 401 height 14
type input "c"
type input "CYBER MONDAY 2025 - 28% OFF"
click at [228, 107] on div "Step 2. Select how the prices should change" at bounding box center [220, 105] width 401 height 9
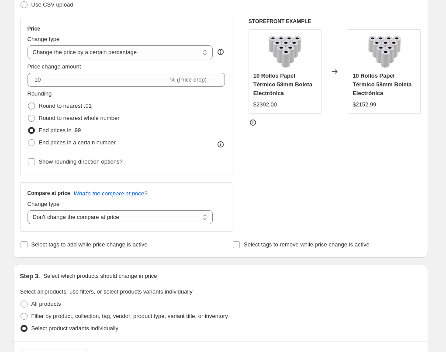
scroll to position [145, 0]
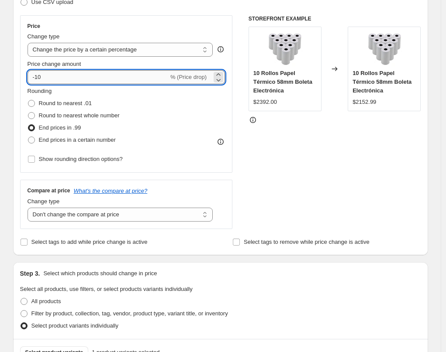
click at [60, 74] on input "-10" at bounding box center [97, 77] width 141 height 14
type input "-1"
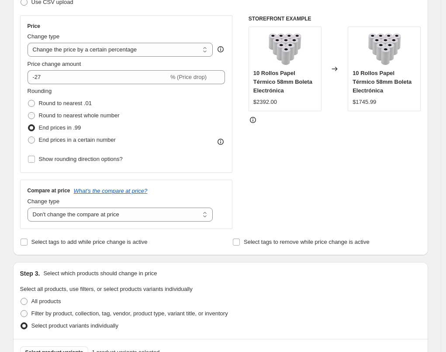
click at [304, 165] on div "STOREFRONT EXAMPLE 10 Rollos Papel Térmico 58mm Boleta Electrónica $2392.00 Cha…" at bounding box center [334, 122] width 172 height 214
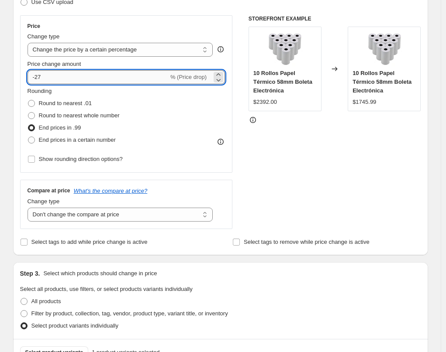
click at [58, 72] on input "-27" at bounding box center [97, 77] width 141 height 14
click at [60, 77] on input "-27" at bounding box center [97, 77] width 141 height 14
type input "-2"
click at [334, 174] on div "STOREFRONT EXAMPLE 10 Rollos Papel Térmico 58mm Boleta Electrónica $2392.00 Cha…" at bounding box center [334, 122] width 172 height 214
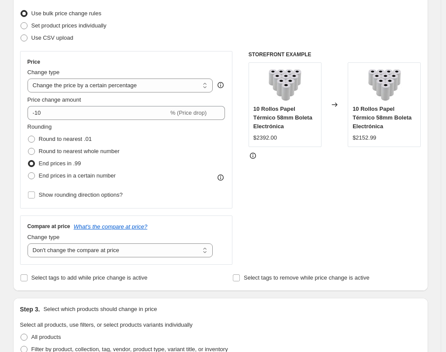
scroll to position [107, 0]
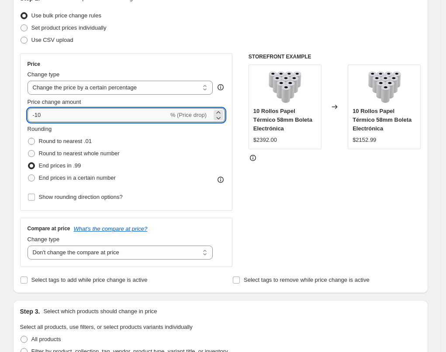
click at [51, 113] on input "-10" at bounding box center [97, 115] width 141 height 14
click at [69, 116] on input "-10" at bounding box center [97, 115] width 141 height 14
type input "-1"
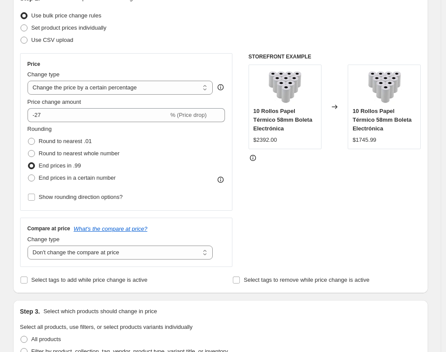
click at [334, 205] on div "STOREFRONT EXAMPLE 10 Rollos Papel Térmico 58mm Boleta Electrónica $2392.00 Cha…" at bounding box center [334, 160] width 172 height 214
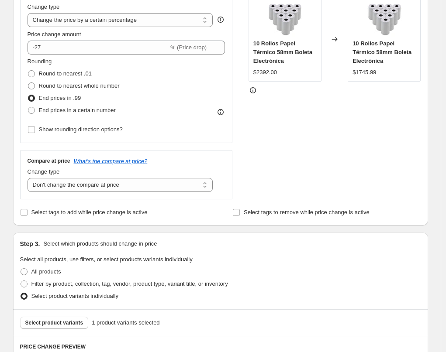
scroll to position [340, 0]
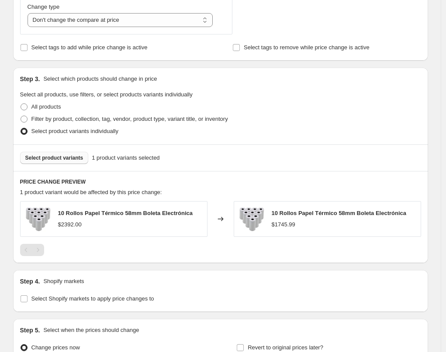
click at [55, 156] on span "Select product variants" at bounding box center [54, 157] width 58 height 7
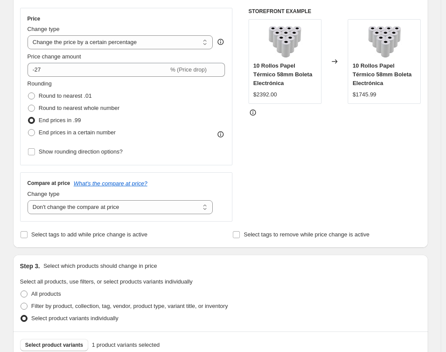
scroll to position [153, 0]
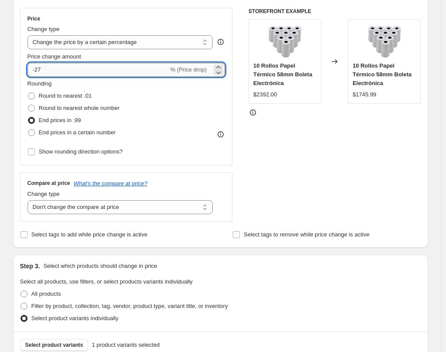
click at [64, 72] on input "-27" at bounding box center [97, 70] width 141 height 14
type input "-28"
click at [308, 166] on div "STOREFRONT EXAMPLE 10 Rollos Papel Térmico 58mm Boleta Electrónica $2392.00 Cha…" at bounding box center [334, 115] width 172 height 214
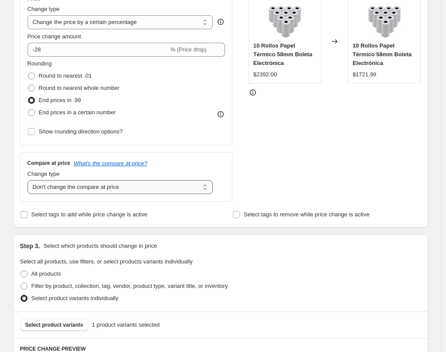
scroll to position [225, 0]
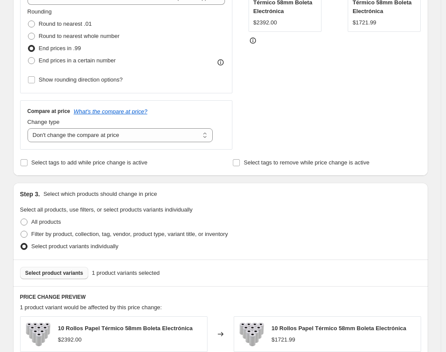
click at [66, 274] on span "Select product variants" at bounding box center [54, 273] width 58 height 7
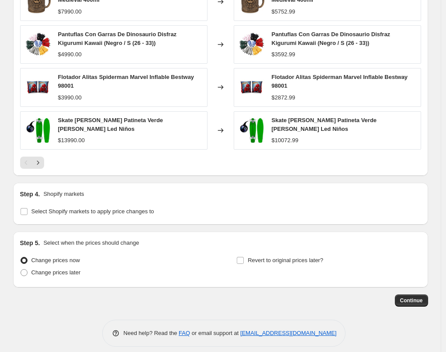
scroll to position [604, 0]
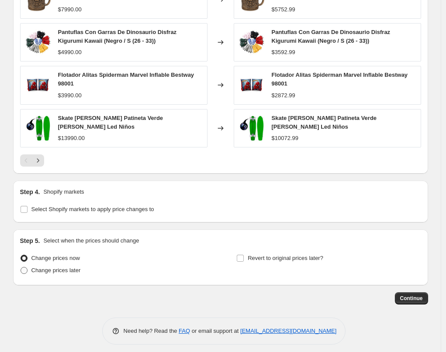
click at [61, 267] on span "Change prices later" at bounding box center [55, 270] width 49 height 7
click at [21, 267] on input "Change prices later" at bounding box center [21, 267] width 0 height 0
radio input "true"
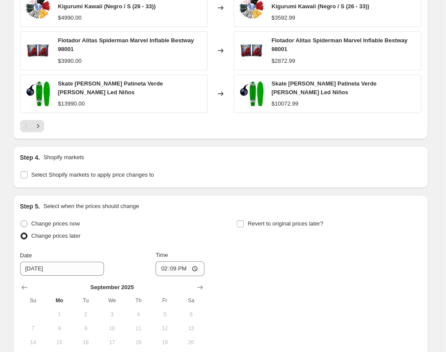
scroll to position [753, 0]
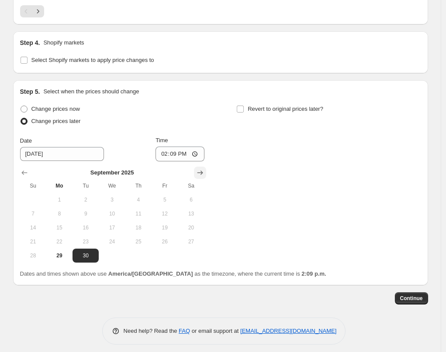
click at [201, 170] on icon "Show next month, October 2025" at bounding box center [199, 172] width 9 height 9
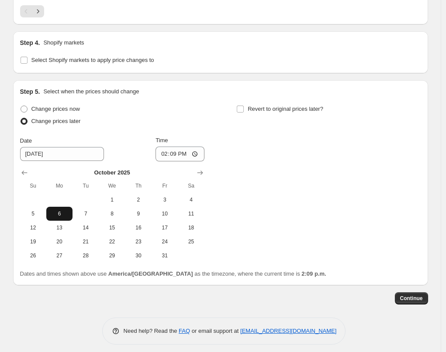
click at [60, 210] on span "6" at bounding box center [59, 213] width 19 height 7
type input "10/6/2025"
click at [174, 149] on input "14:09" at bounding box center [179, 154] width 49 height 15
type input "00:00"
drag, startPoint x: 248, startPoint y: 161, endPoint x: 247, endPoint y: 123, distance: 37.6
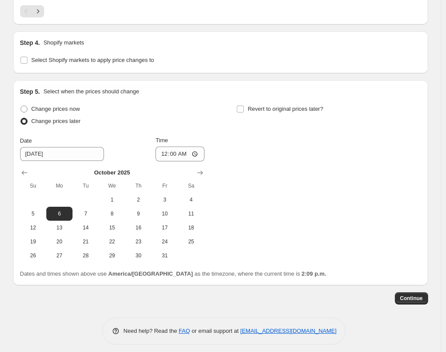
click at [248, 160] on div "Change prices now Change prices later Date 10/6/2025 Time 00:00 October 2025 Su…" at bounding box center [220, 183] width 401 height 160
click at [263, 106] on span "Revert to original prices later?" at bounding box center [284, 109] width 75 height 7
click at [243, 106] on input "Revert to original prices later?" at bounding box center [240, 109] width 7 height 7
checkbox input "true"
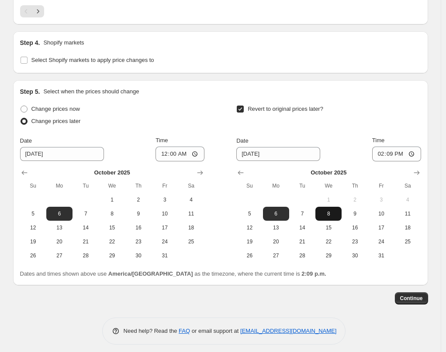
click at [331, 207] on button "8" at bounding box center [328, 214] width 26 height 14
type input "10/8/2025"
click at [391, 147] on input "14:09" at bounding box center [396, 154] width 49 height 15
type input "23:59"
click at [383, 110] on div "Revert to original prices later?" at bounding box center [328, 116] width 184 height 26
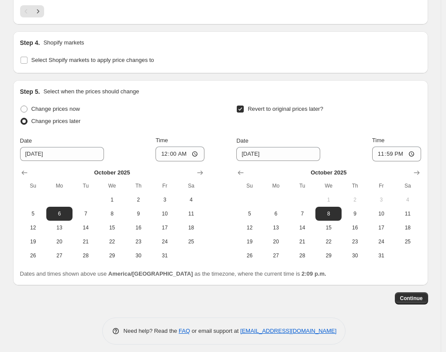
click at [382, 110] on div "Revert to original prices later?" at bounding box center [328, 116] width 184 height 26
click at [416, 295] on span "Continue" at bounding box center [411, 298] width 23 height 7
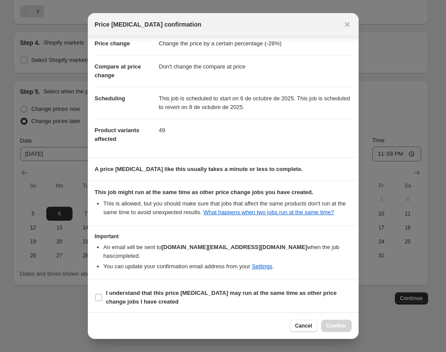
scroll to position [22, 0]
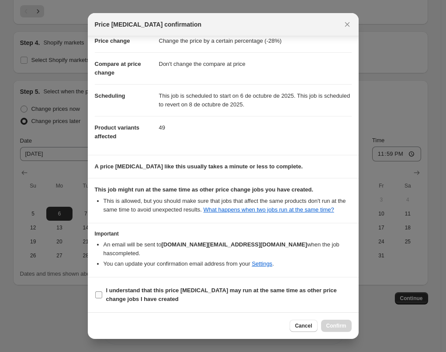
drag, startPoint x: 203, startPoint y: 280, endPoint x: 209, endPoint y: 288, distance: 9.6
click at [202, 281] on section "I understand that this price change job may run at the same time as other price…" at bounding box center [223, 295] width 271 height 35
click at [212, 289] on b "I understand that this price change job may run at the same time as other price…" at bounding box center [221, 294] width 230 height 15
click at [102, 291] on input "I understand that this price change job may run at the same time as other price…" at bounding box center [98, 294] width 7 height 7
checkbox input "true"
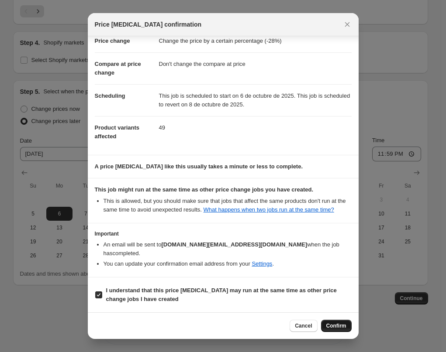
drag, startPoint x: 330, startPoint y: 322, endPoint x: 355, endPoint y: 321, distance: 24.5
click at [331, 322] on button "Confirm" at bounding box center [336, 326] width 31 height 12
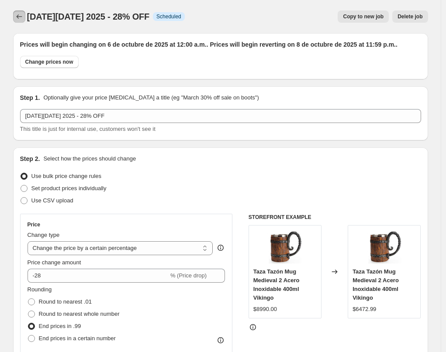
click at [15, 16] on button "Price change jobs" at bounding box center [19, 16] width 12 height 12
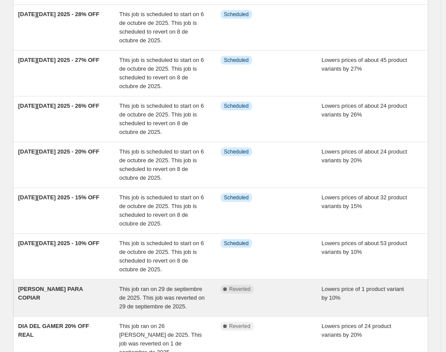
scroll to position [76, 0]
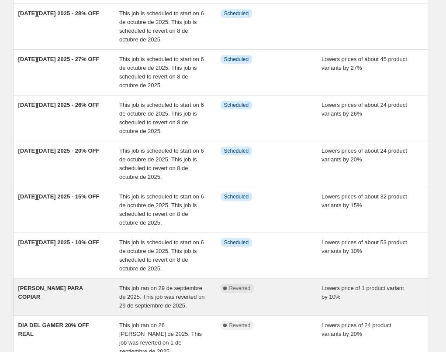
click at [86, 296] on div "CAMPAÑA PARA COPIAR" at bounding box center [68, 297] width 101 height 26
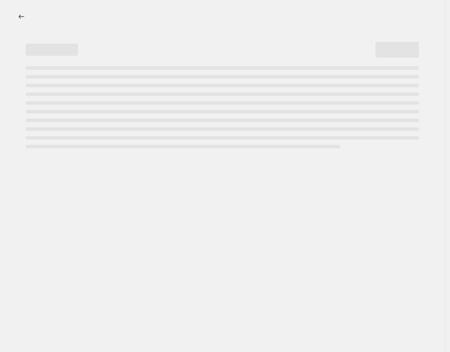
select select "percentage"
select select "no_change"
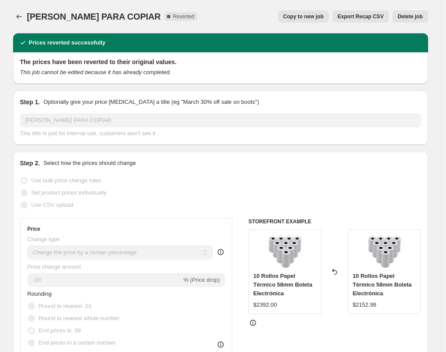
click at [296, 18] on span "Copy to new job" at bounding box center [303, 16] width 41 height 7
select select "percentage"
select select "no_change"
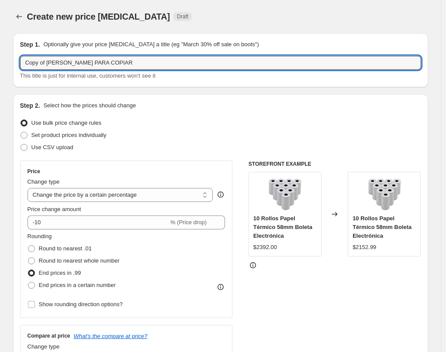
drag, startPoint x: 130, startPoint y: 66, endPoint x: 5, endPoint y: 63, distance: 124.4
type input "CYBER MONDAY 2025 - 30% OFF"
click at [197, 106] on div "Step 2. Select how the prices should change" at bounding box center [220, 105] width 401 height 9
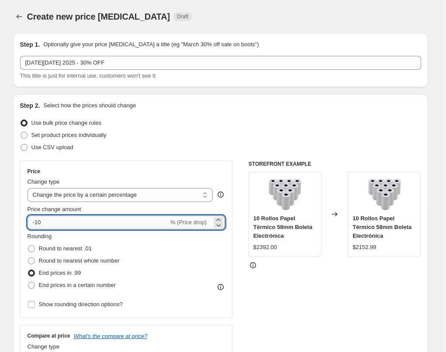
click at [77, 223] on input "-10" at bounding box center [97, 223] width 141 height 14
type input "-1"
type input "-30"
click at [324, 291] on div "STOREFRONT EXAMPLE 10 Rollos Papel Térmico 58mm Boleta Electrónica $2392.00 Cha…" at bounding box center [334, 268] width 172 height 214
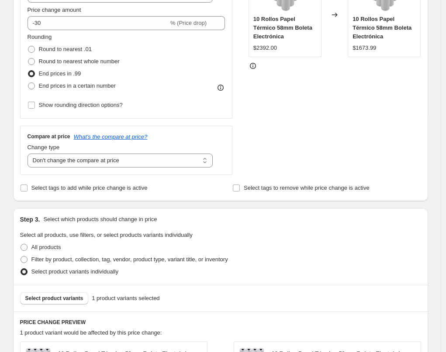
scroll to position [202, 0]
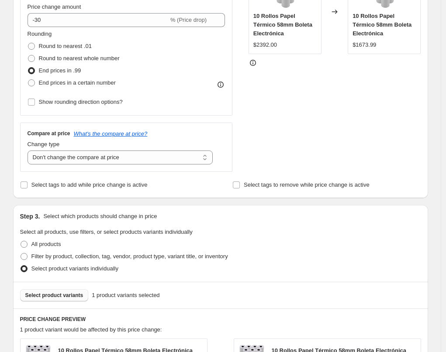
click at [66, 292] on span "Select product variants" at bounding box center [54, 295] width 58 height 7
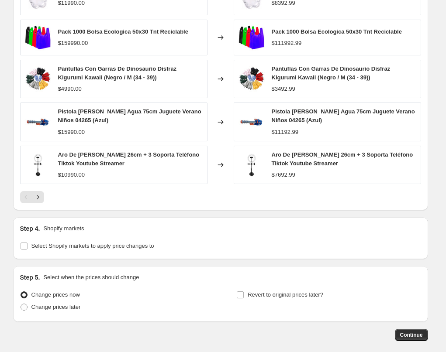
scroll to position [607, 0]
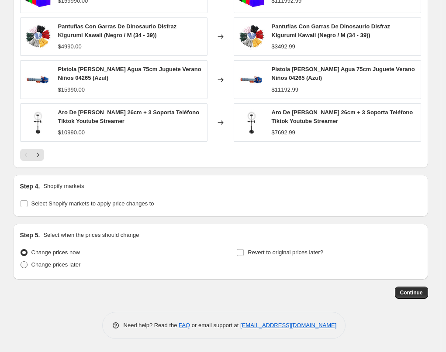
click at [68, 264] on span "Change prices later" at bounding box center [55, 264] width 49 height 7
click at [21, 262] on input "Change prices later" at bounding box center [21, 261] width 0 height 0
radio input "true"
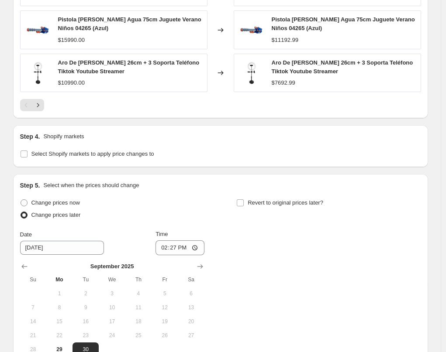
scroll to position [756, 0]
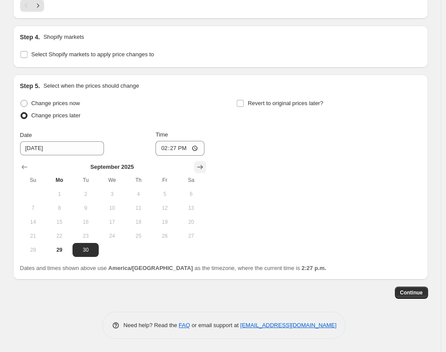
click at [200, 167] on icon "Show next month, October 2025" at bounding box center [200, 167] width 6 height 4
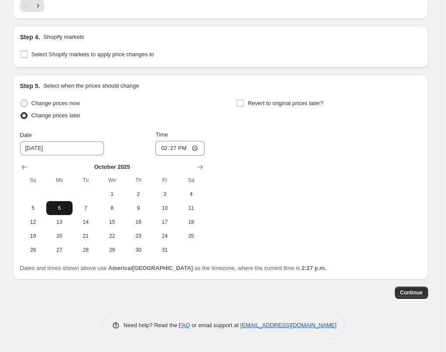
click at [64, 210] on span "6" at bounding box center [59, 208] width 19 height 7
type input "10/6/2025"
click at [174, 150] on input "14:27" at bounding box center [179, 148] width 49 height 15
type input "00:00"
drag, startPoint x: 240, startPoint y: 136, endPoint x: 240, endPoint y: 131, distance: 4.9
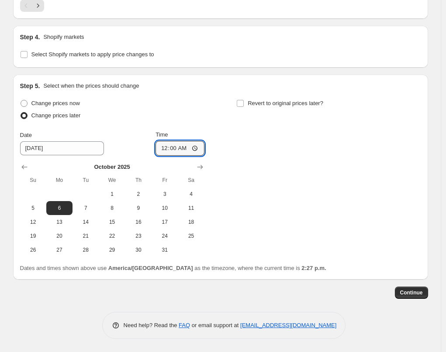
click at [240, 135] on div "Change prices now Change prices later Date 10/6/2025 Time 00:00 October 2025 Su…" at bounding box center [220, 177] width 401 height 160
click at [250, 100] on span "Revert to original prices later?" at bounding box center [284, 103] width 75 height 7
click at [243, 100] on input "Revert to original prices later?" at bounding box center [240, 103] width 7 height 7
checkbox input "true"
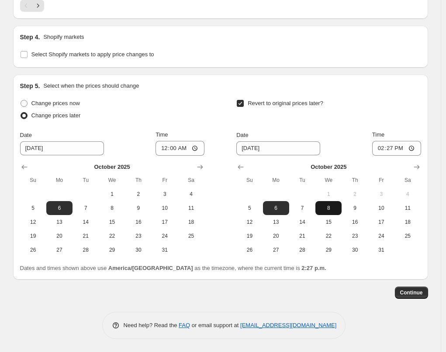
click at [322, 205] on span "8" at bounding box center [328, 208] width 19 height 7
type input "10/8/2025"
click at [395, 149] on input "14:27" at bounding box center [396, 148] width 49 height 15
type input "23:59"
click at [376, 108] on div "Revert to original prices later?" at bounding box center [328, 110] width 184 height 26
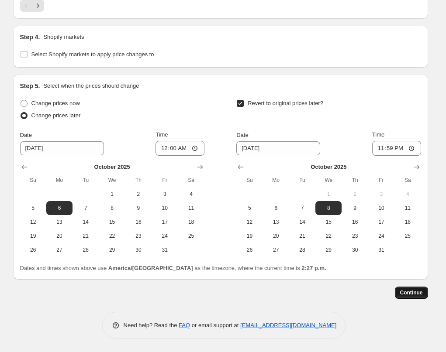
click at [405, 296] on span "Continue" at bounding box center [411, 292] width 23 height 7
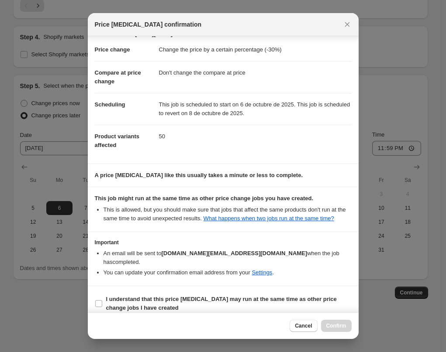
scroll to position [22, 0]
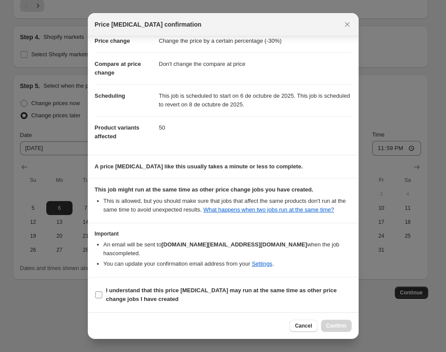
click at [196, 284] on section "I understand that this price change job may run at the same time as other price…" at bounding box center [223, 295] width 271 height 35
click at [210, 289] on b "I understand that this price change job may run at the same time as other price…" at bounding box center [221, 294] width 230 height 15
click at [102, 291] on input "I understand that this price change job may run at the same time as other price…" at bounding box center [98, 294] width 7 height 7
checkbox input "true"
click at [328, 323] on span "Confirm" at bounding box center [336, 325] width 20 height 7
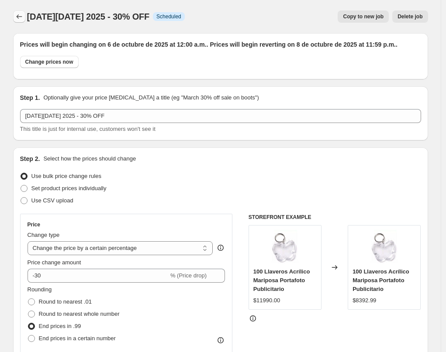
click at [19, 18] on icon "Price change jobs" at bounding box center [19, 16] width 9 height 9
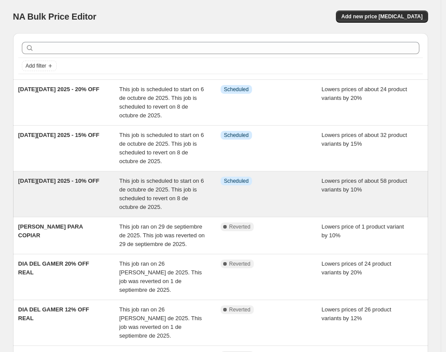
click at [102, 196] on div "[DATE][DATE] 2025 - 10% OFF" at bounding box center [68, 194] width 101 height 35
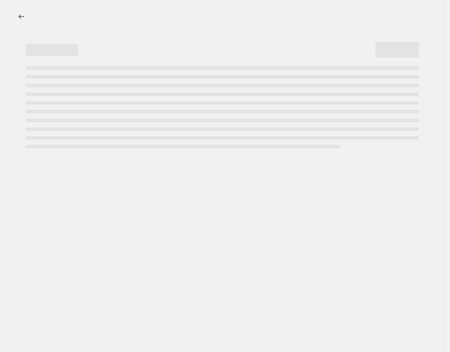
select select "percentage"
select select "no_change"
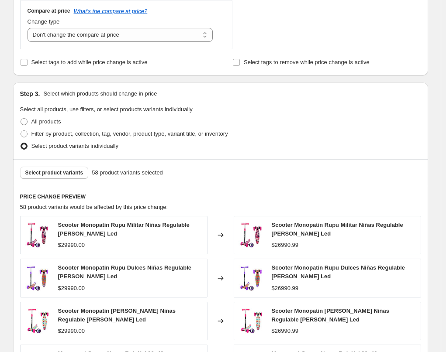
scroll to position [398, 0]
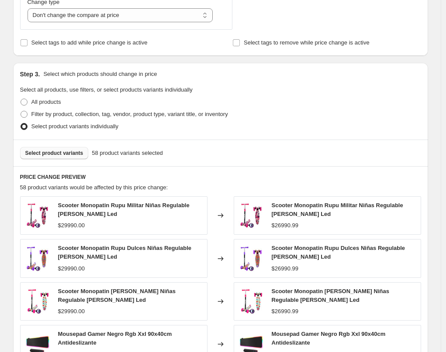
click at [61, 156] on button "Select product variants" at bounding box center [54, 153] width 69 height 12
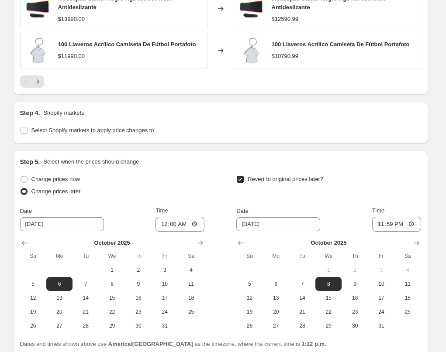
scroll to position [809, 0]
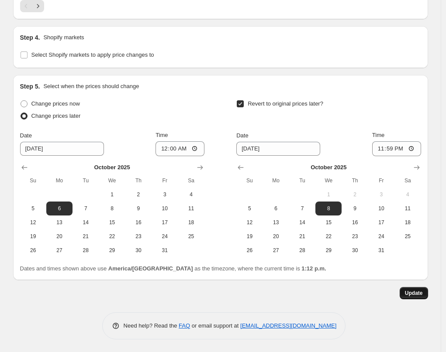
click at [411, 294] on span "Update" at bounding box center [413, 293] width 18 height 7
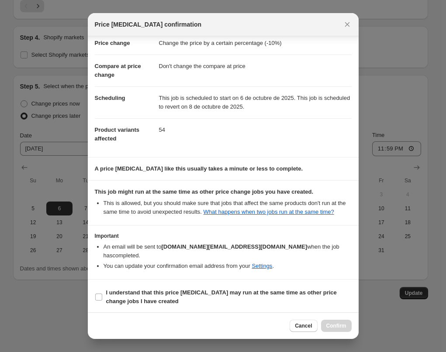
scroll to position [22, 0]
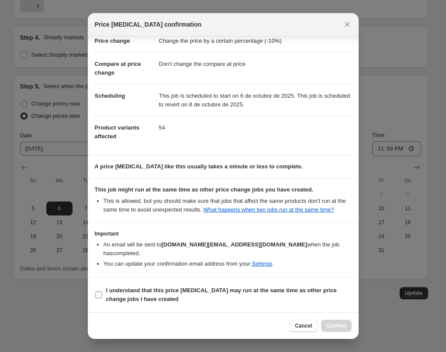
click at [252, 285] on label "I understand that this price [MEDICAL_DATA] may run at the same time as other p…" at bounding box center [223, 295] width 257 height 21
click at [102, 291] on input "I understand that this price [MEDICAL_DATA] may run at the same time as other p…" at bounding box center [98, 294] width 7 height 7
checkbox input "true"
click at [336, 324] on span "Confirm" at bounding box center [336, 325] width 20 height 7
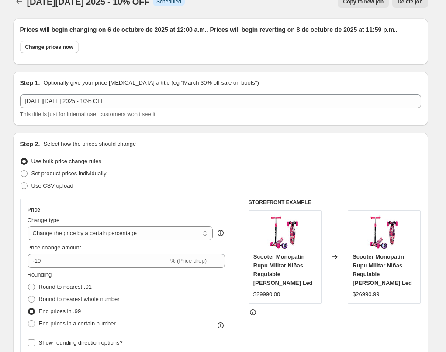
scroll to position [0, 0]
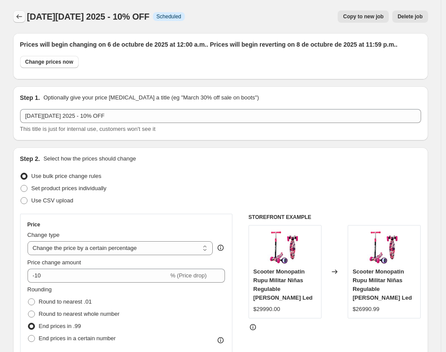
click at [20, 17] on icon "Price change jobs" at bounding box center [19, 16] width 6 height 4
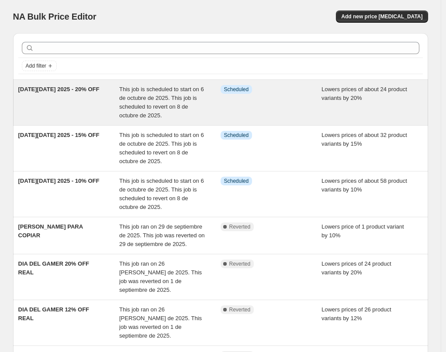
click at [72, 105] on div "CYBER MONDAY 2025 - 20% OFF" at bounding box center [68, 102] width 101 height 35
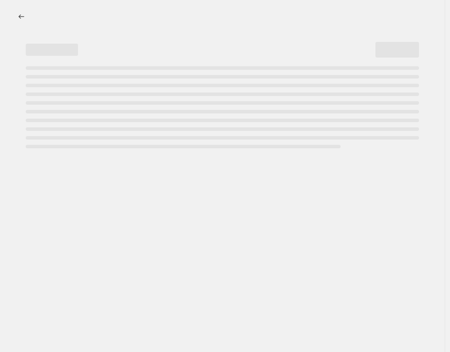
select select "percentage"
select select "no_change"
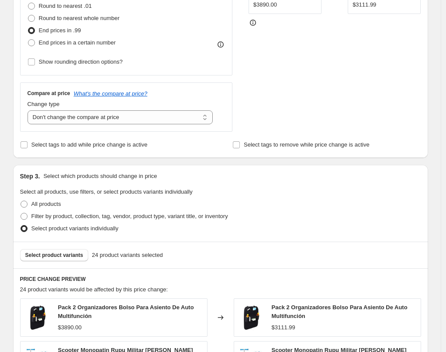
scroll to position [300, 0]
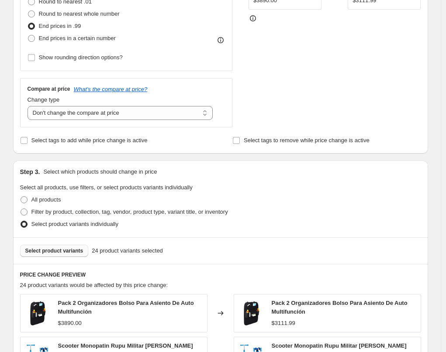
click at [50, 250] on span "Select product variants" at bounding box center [54, 250] width 58 height 7
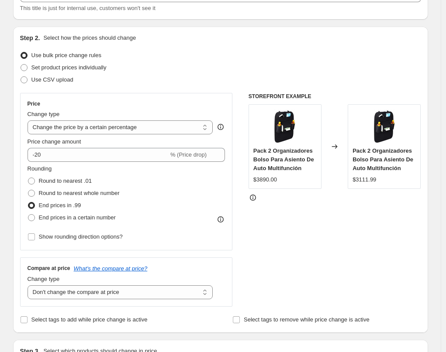
scroll to position [0, 0]
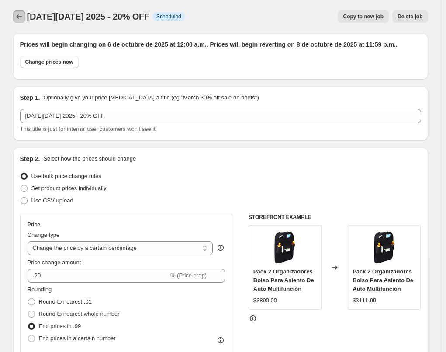
click at [21, 19] on icon "Price change jobs" at bounding box center [19, 16] width 9 height 9
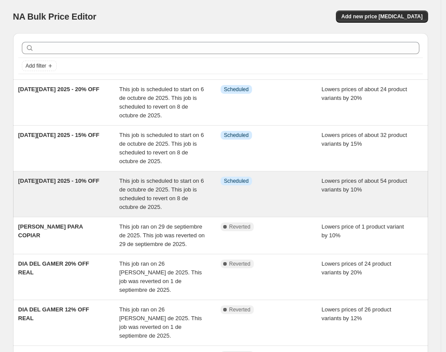
click at [56, 193] on div "[DATE][DATE] 2025 - 10% OFF" at bounding box center [68, 194] width 101 height 35
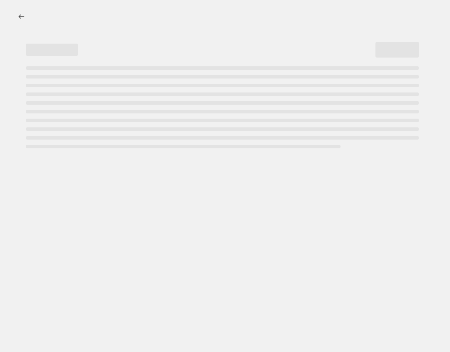
select select "percentage"
select select "no_change"
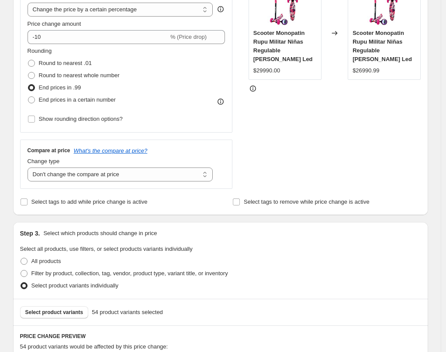
scroll to position [335, 0]
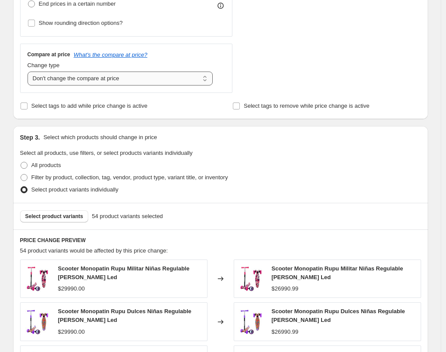
click at [53, 77] on select "Change the compare at price to the current price (sale) Change the compare at p…" at bounding box center [119, 79] width 185 height 14
click at [74, 218] on span "Select product variants" at bounding box center [54, 216] width 58 height 7
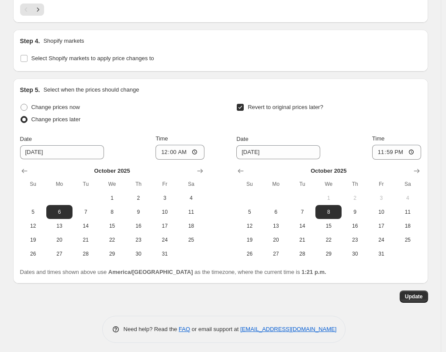
scroll to position [809, 0]
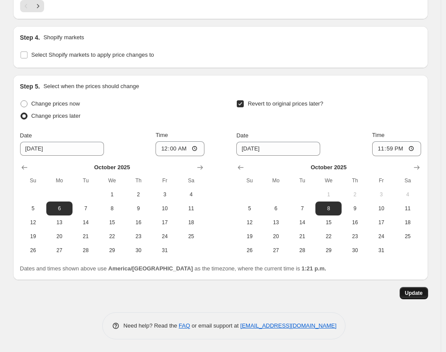
click at [411, 295] on span "Update" at bounding box center [413, 293] width 18 height 7
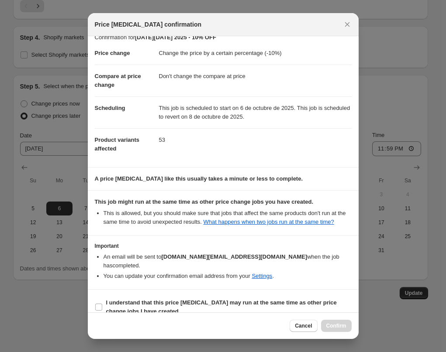
scroll to position [22, 0]
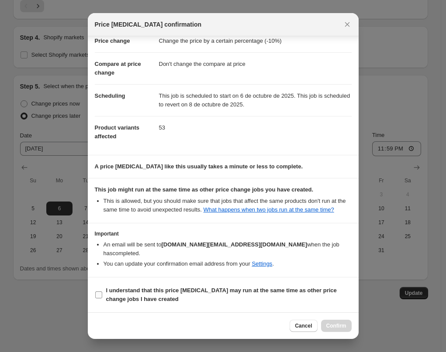
click at [185, 296] on span "I understand that this price change job may run at the same time as other price…" at bounding box center [228, 294] width 245 height 17
click at [102, 296] on input "I understand that this price change job may run at the same time as other price…" at bounding box center [98, 294] width 7 height 7
checkbox input "true"
click at [327, 323] on span "Confirm" at bounding box center [336, 325] width 20 height 7
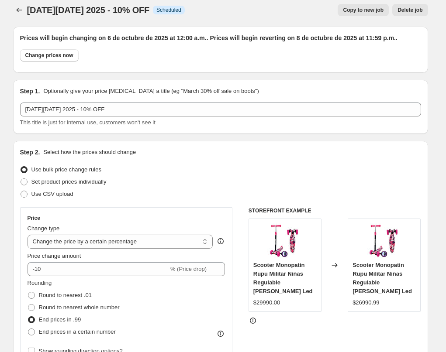
scroll to position [0, 0]
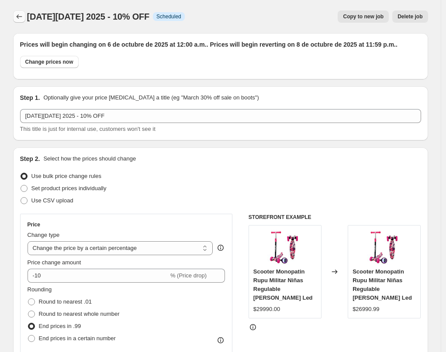
click at [21, 16] on icon "Price change jobs" at bounding box center [19, 16] width 9 height 9
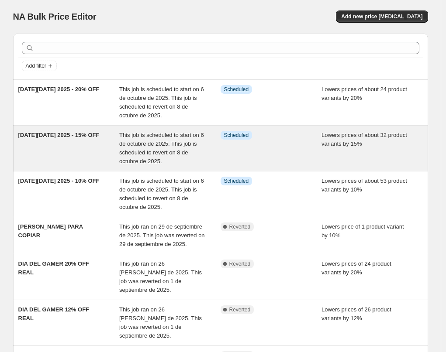
click at [82, 151] on div "CYBER MONDAY 2025 - 15% OFF" at bounding box center [68, 148] width 101 height 35
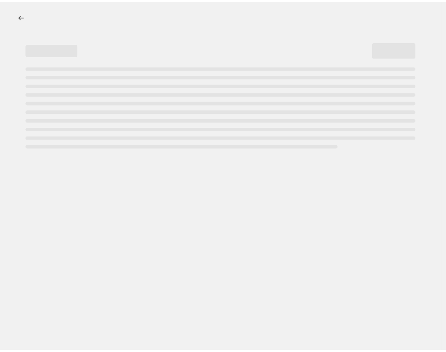
select select "percentage"
select select "no_change"
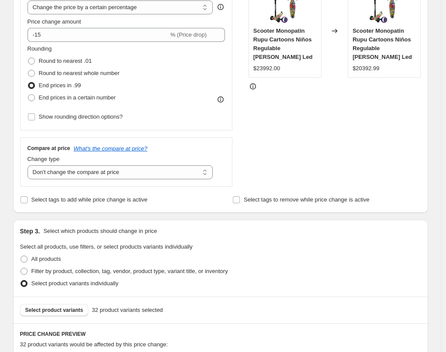
scroll to position [395, 0]
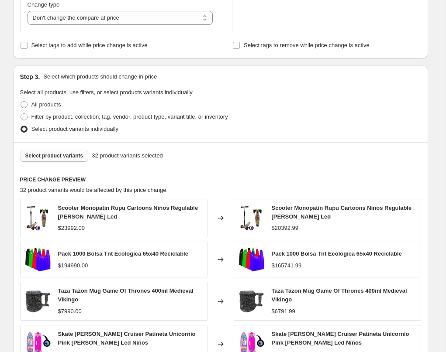
click at [73, 160] on button "Select product variants" at bounding box center [54, 156] width 69 height 12
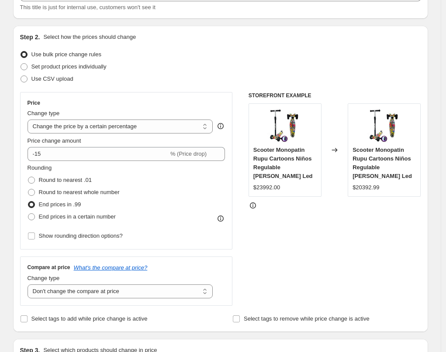
scroll to position [0, 0]
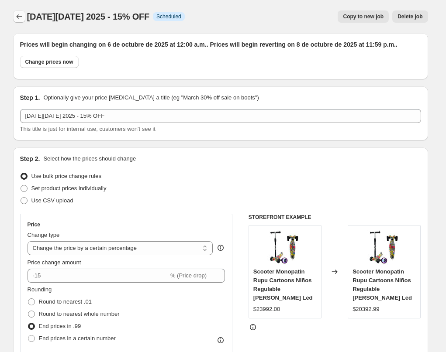
click at [27, 15] on div at bounding box center [20, 16] width 14 height 12
click at [24, 15] on icon "Price change jobs" at bounding box center [19, 16] width 9 height 9
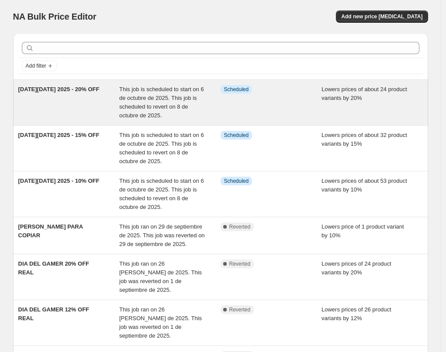
click at [77, 110] on div "CYBER MONDAY 2025 - 20% OFF" at bounding box center [68, 102] width 101 height 35
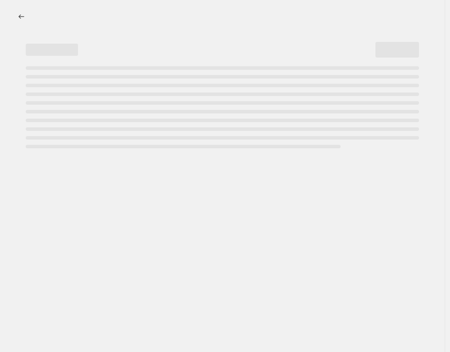
select select "percentage"
select select "no_change"
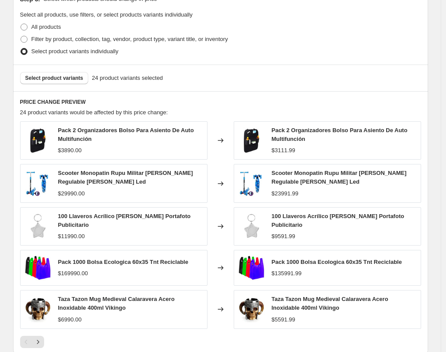
scroll to position [432, 0]
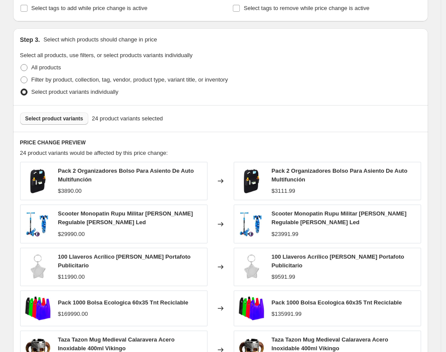
click at [75, 122] on button "Select product variants" at bounding box center [54, 119] width 69 height 12
click at [72, 120] on span "Select product variants" at bounding box center [54, 118] width 58 height 7
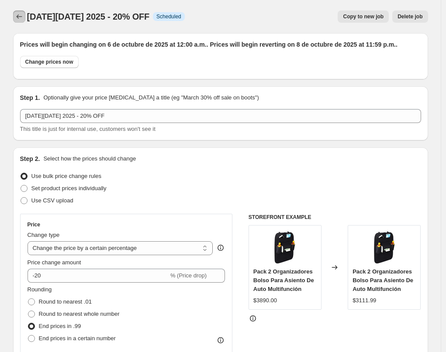
click at [19, 17] on icon "Price change jobs" at bounding box center [19, 16] width 6 height 4
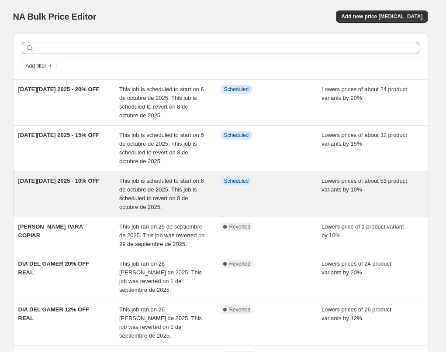
click at [96, 194] on div "[DATE][DATE] 2025 - 10% OFF" at bounding box center [68, 194] width 101 height 35
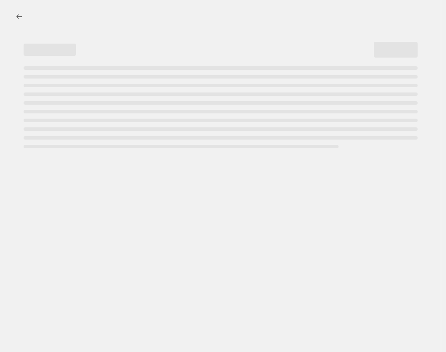
select select "percentage"
select select "no_change"
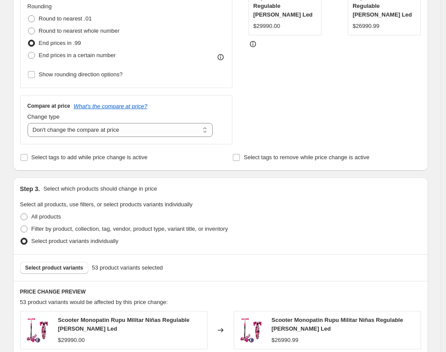
scroll to position [331, 0]
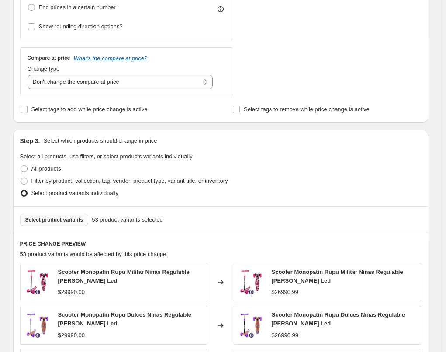
click at [67, 223] on button "Select product variants" at bounding box center [54, 220] width 69 height 12
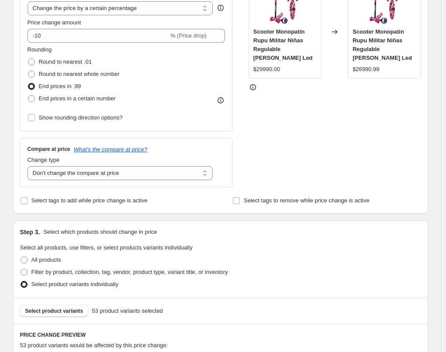
scroll to position [0, 0]
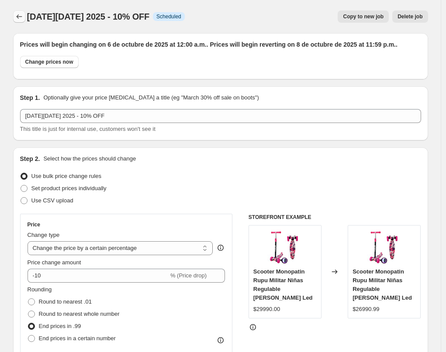
click at [19, 16] on icon "Price change jobs" at bounding box center [19, 16] width 6 height 4
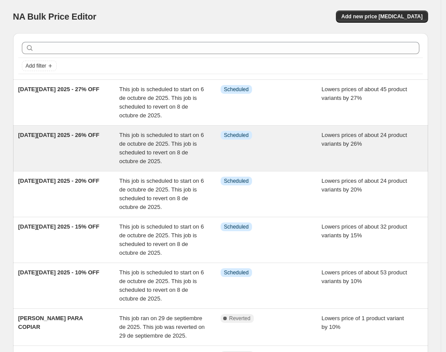
click at [95, 151] on div "[DATE][DATE] 2025 - 26% OFF" at bounding box center [68, 148] width 101 height 35
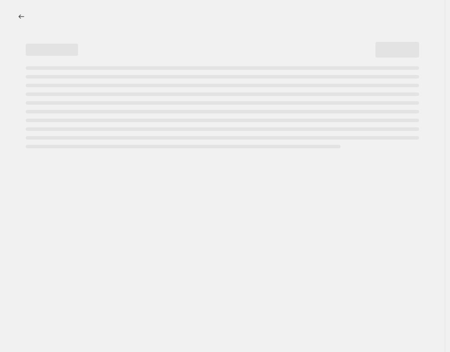
select select "percentage"
select select "no_change"
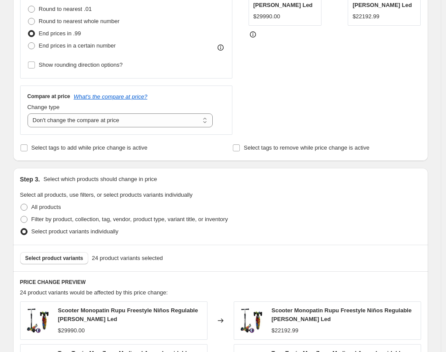
scroll to position [346, 0]
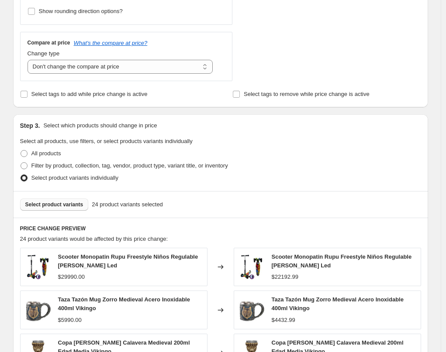
click at [69, 206] on span "Select product variants" at bounding box center [54, 204] width 58 height 7
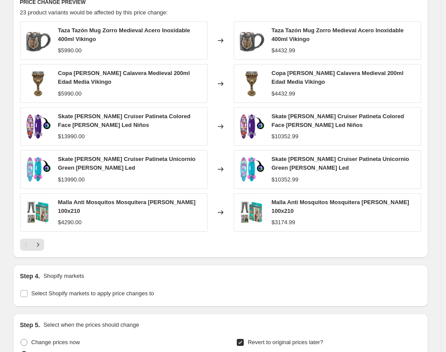
scroll to position [791, 0]
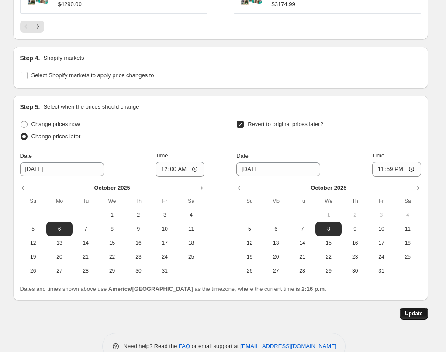
click at [415, 314] on span "Update" at bounding box center [413, 313] width 18 height 7
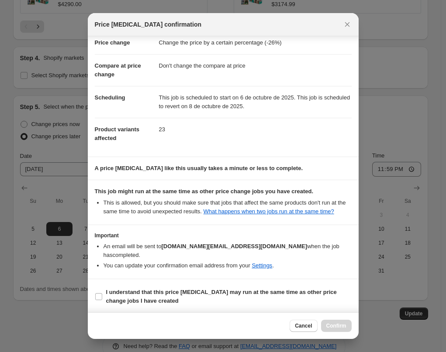
scroll to position [22, 0]
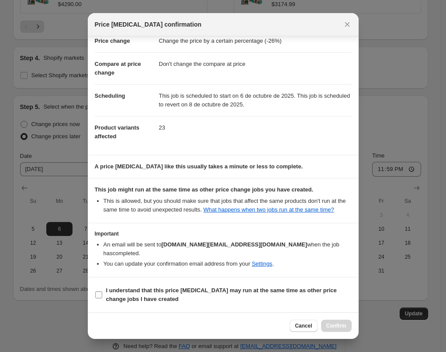
click at [146, 297] on b "I understand that this price [MEDICAL_DATA] may run at the same time as other p…" at bounding box center [221, 294] width 230 height 15
click at [102, 297] on input "I understand that this price change job may run at the same time as other price…" at bounding box center [98, 294] width 7 height 7
checkbox input "true"
click at [333, 324] on span "Confirm" at bounding box center [336, 325] width 20 height 7
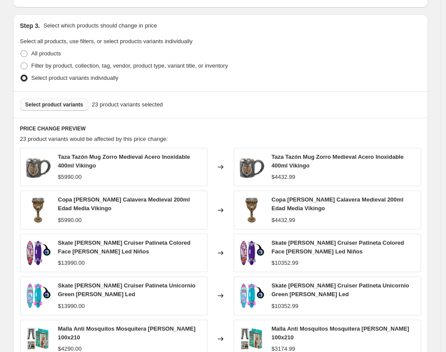
scroll to position [0, 0]
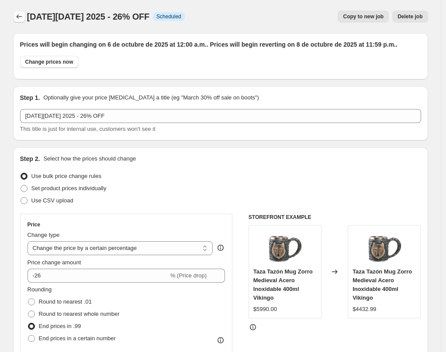
click at [21, 20] on icon "Price change jobs" at bounding box center [19, 16] width 9 height 9
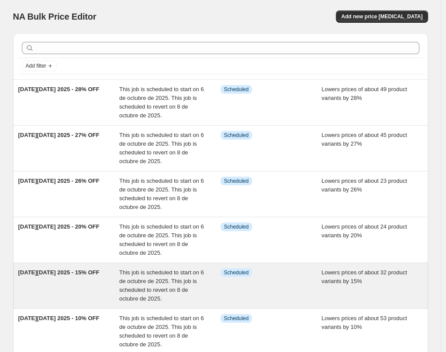
click at [165, 276] on div "This job is scheduled to start on 6 de octubre de 2025. This job is scheduled t…" at bounding box center [169, 285] width 101 height 35
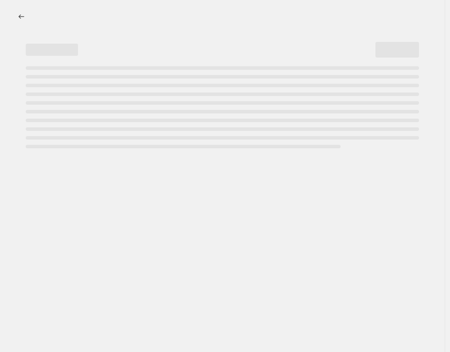
select select "percentage"
select select "no_change"
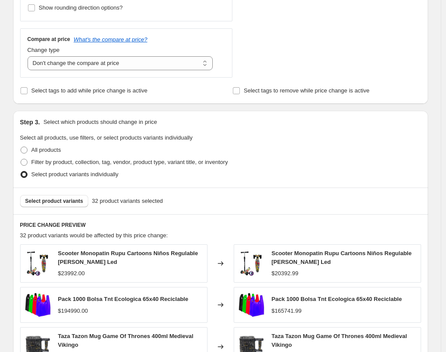
scroll to position [361, 0]
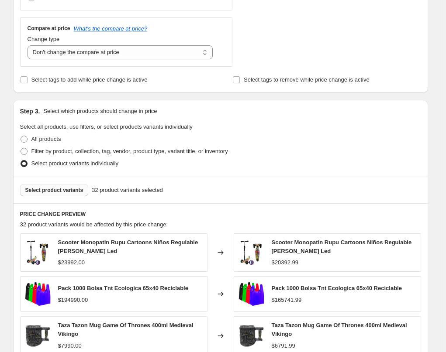
click at [83, 192] on span "Select product variants" at bounding box center [54, 190] width 58 height 7
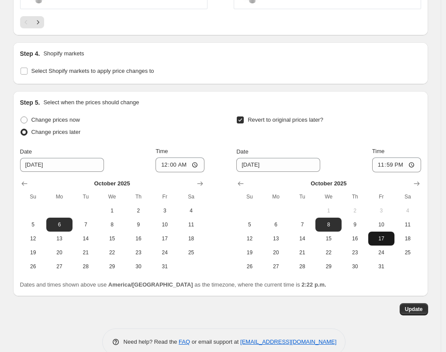
scroll to position [806, 0]
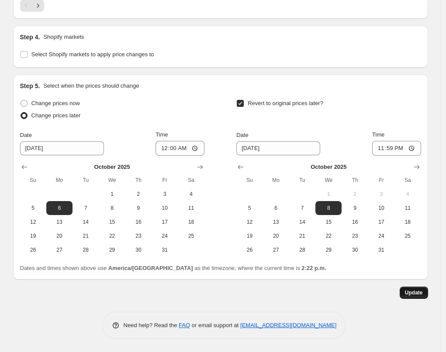
click at [422, 294] on span "Update" at bounding box center [413, 292] width 18 height 7
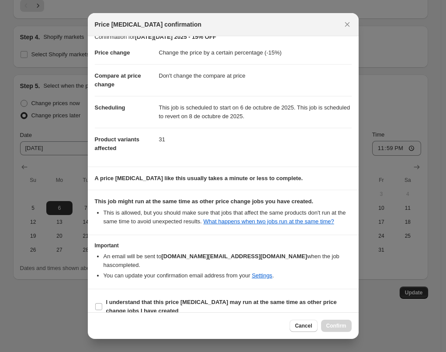
scroll to position [22, 0]
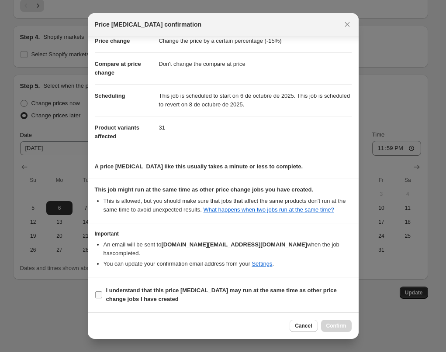
click at [199, 290] on b "I understand that this price change job may run at the same time as other price…" at bounding box center [221, 294] width 230 height 15
click at [102, 291] on input "I understand that this price change job may run at the same time as other price…" at bounding box center [98, 294] width 7 height 7
checkbox input "true"
click at [333, 321] on button "Confirm" at bounding box center [336, 326] width 31 height 12
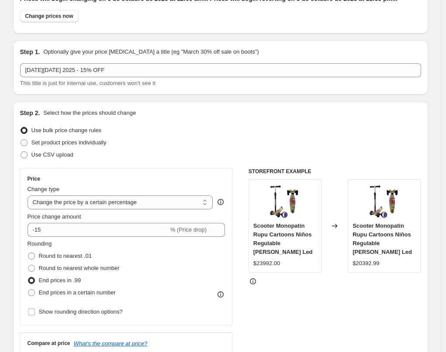
scroll to position [0, 0]
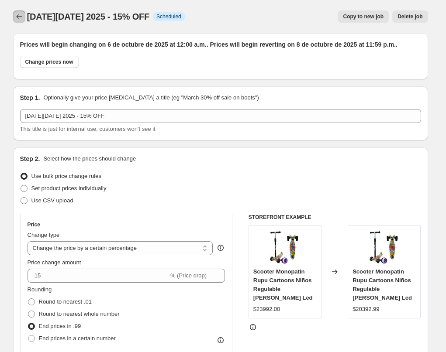
click at [24, 14] on icon "Price change jobs" at bounding box center [19, 16] width 9 height 9
